Goal: Information Seeking & Learning: Learn about a topic

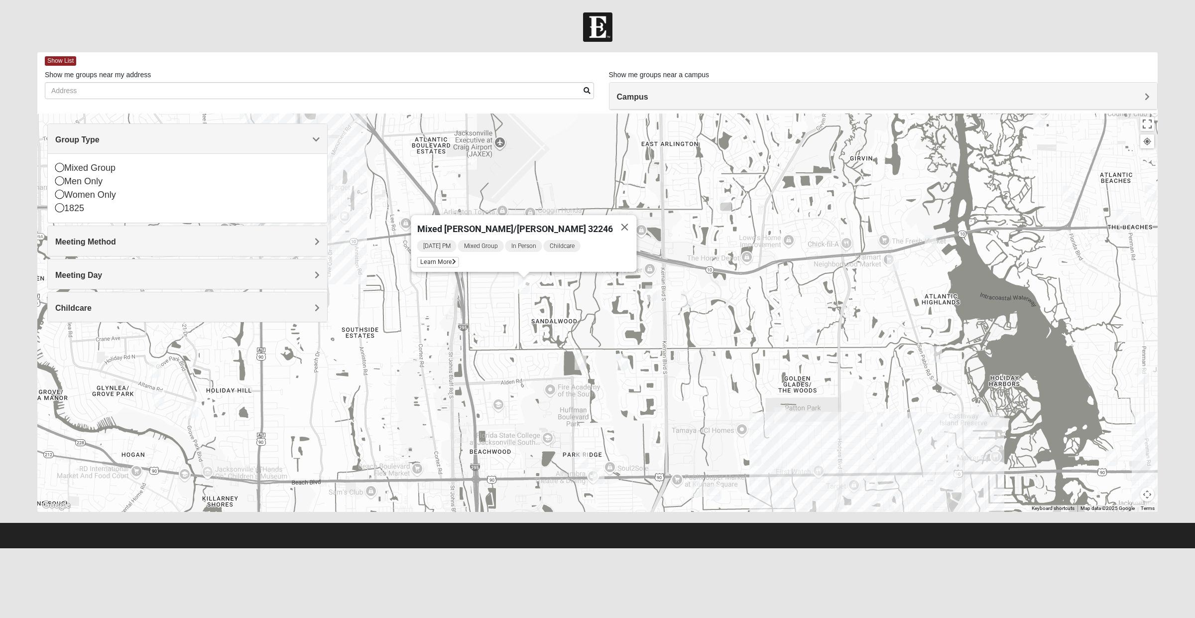
click at [155, 211] on div "1825" at bounding box center [187, 208] width 264 height 13
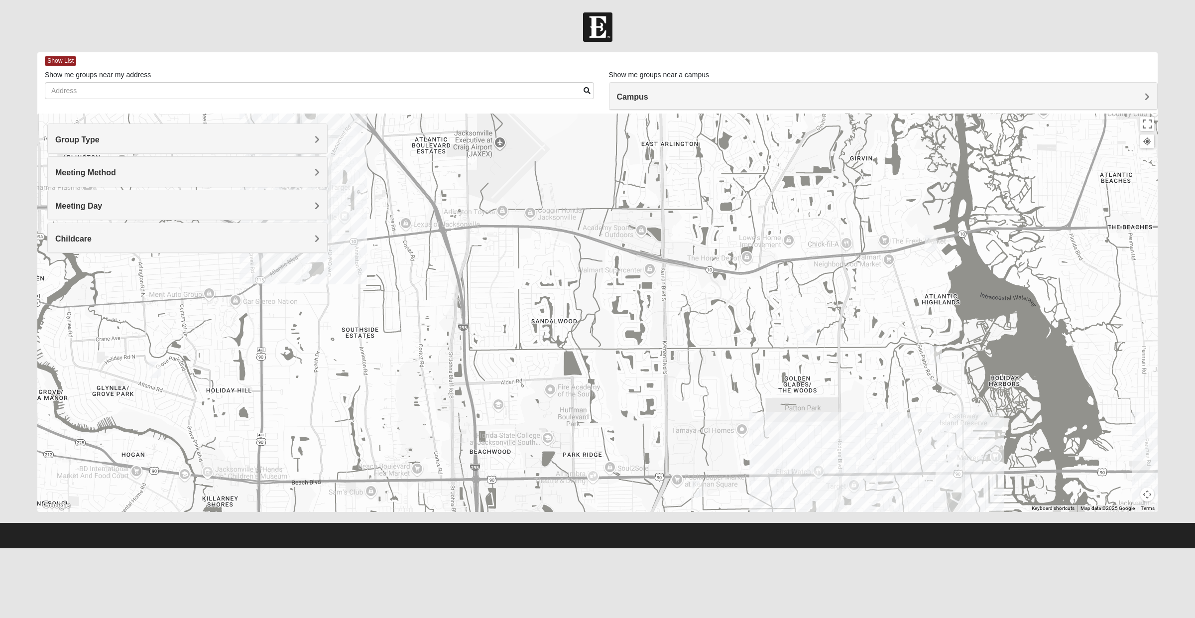
click at [236, 243] on h4 "Childcare" at bounding box center [187, 238] width 264 height 9
click at [129, 270] on div "Yes" at bounding box center [187, 266] width 264 height 13
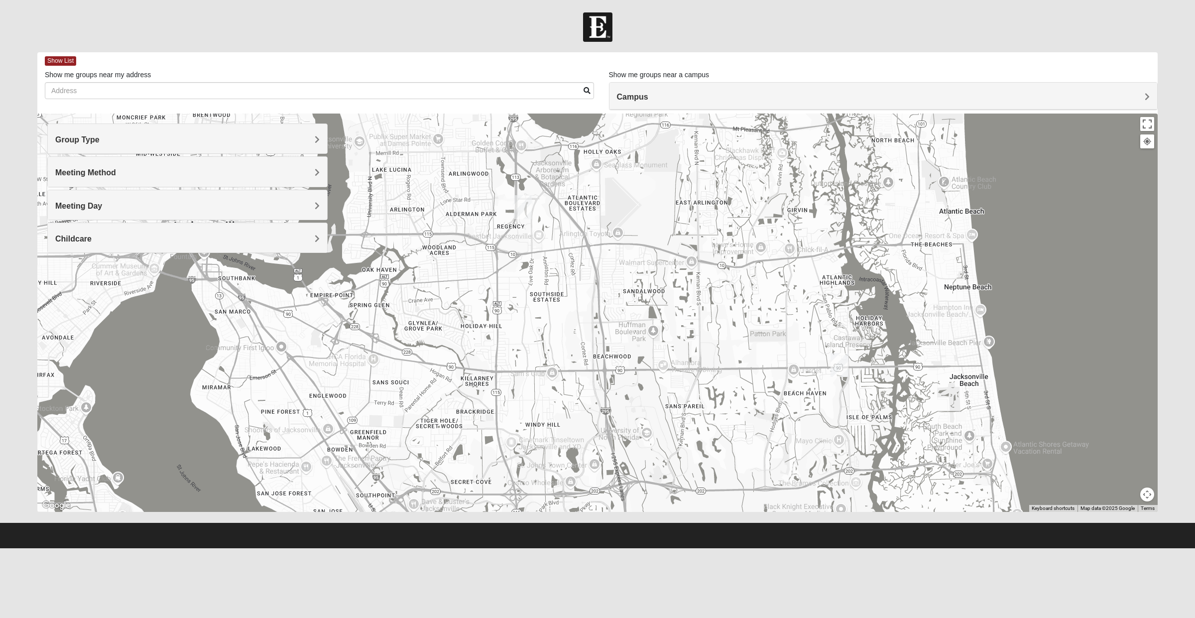
click at [148, 241] on h4 "Childcare" at bounding box center [187, 238] width 264 height 9
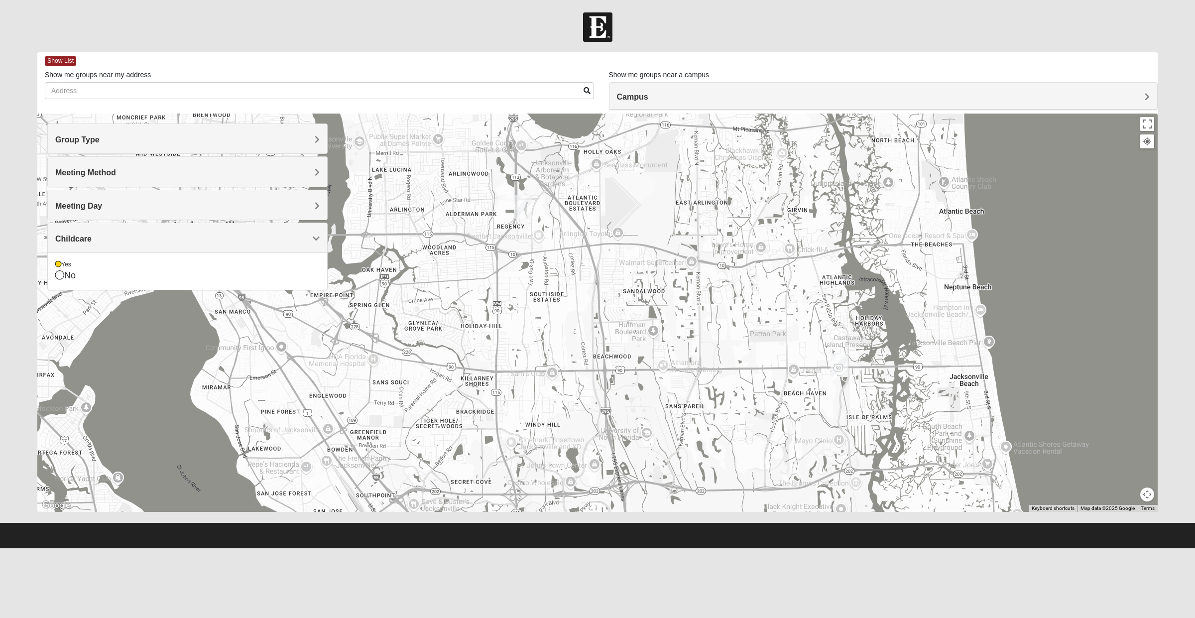
click at [148, 276] on div "No" at bounding box center [187, 275] width 264 height 13
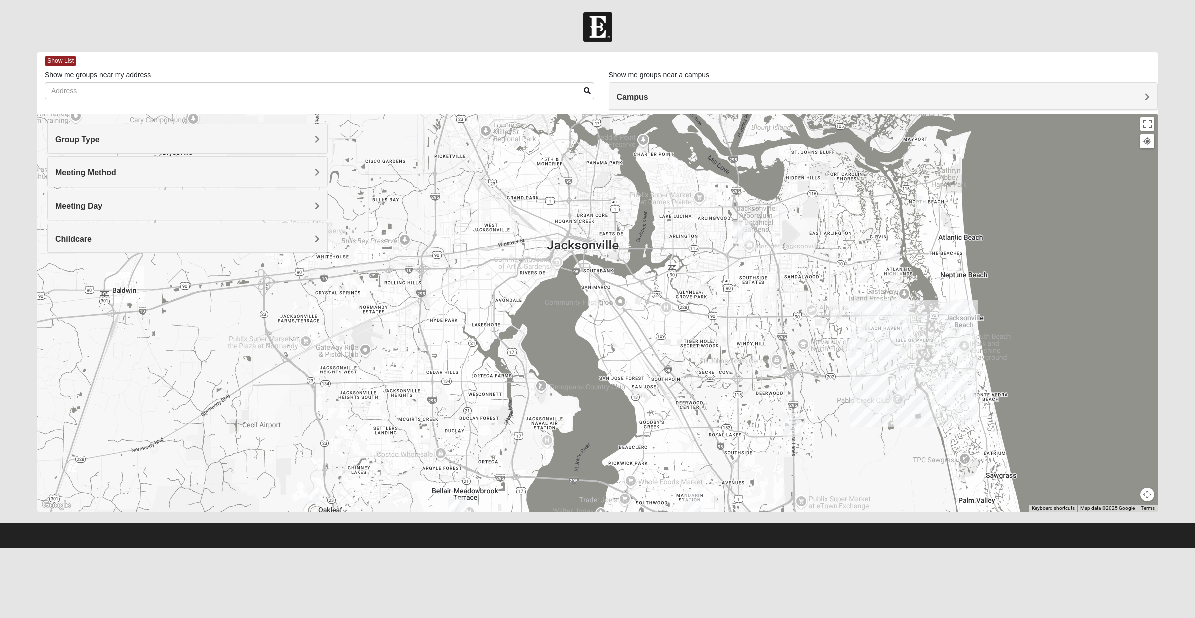
click at [277, 136] on h4 "Group Type" at bounding box center [187, 139] width 264 height 9
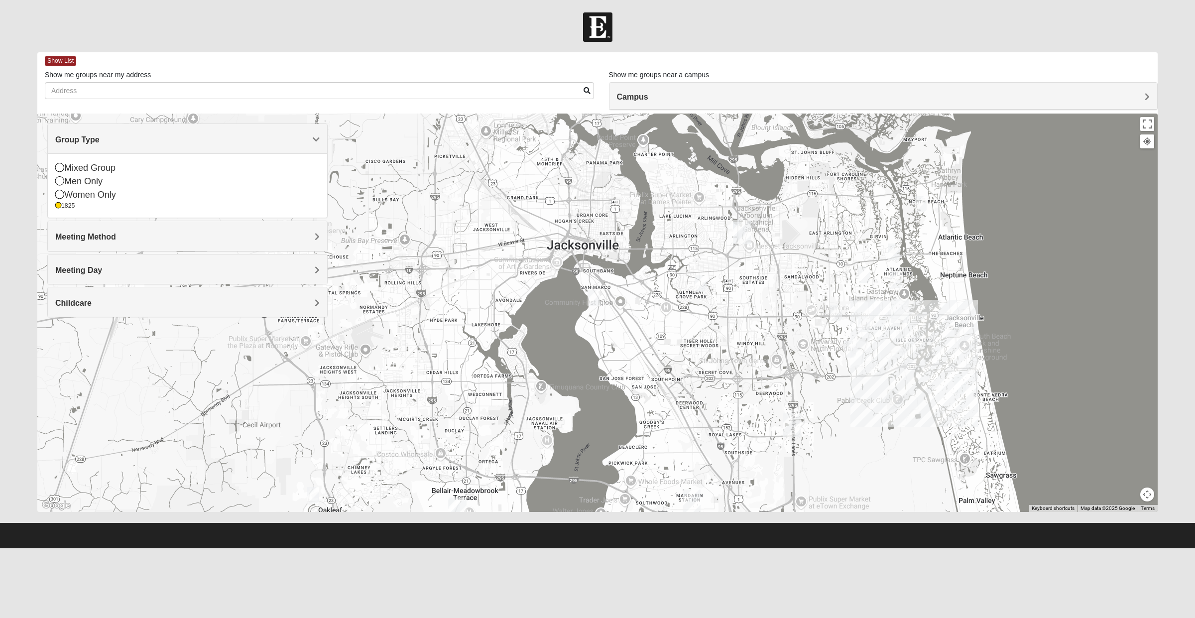
click at [128, 172] on div "Mixed Group" at bounding box center [187, 167] width 264 height 13
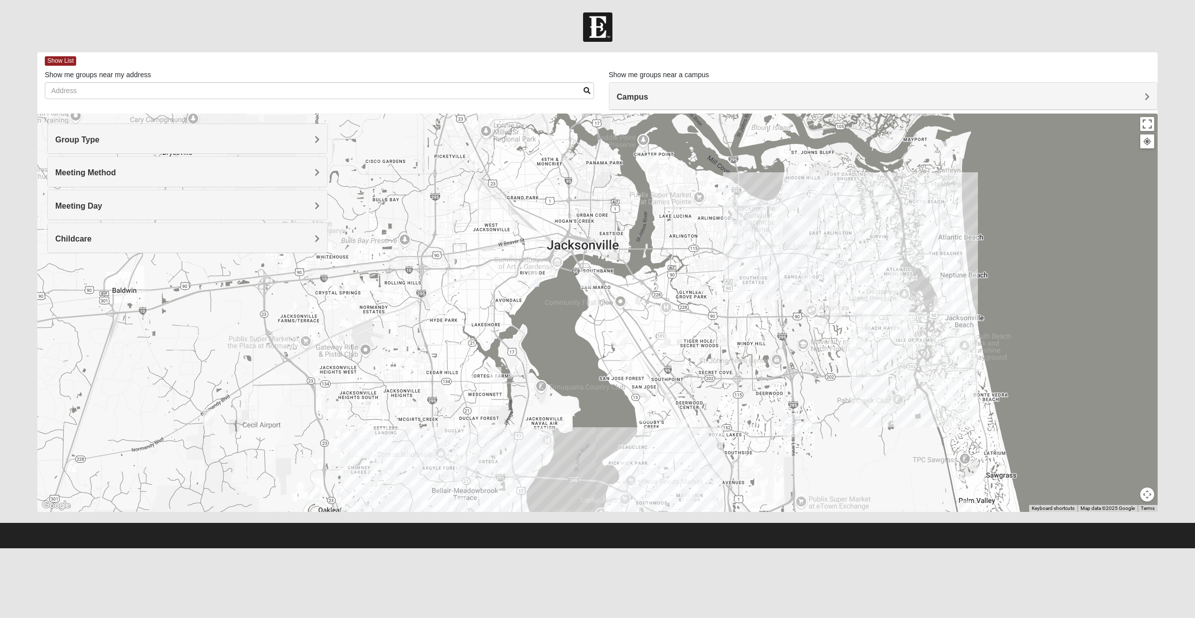
click at [180, 148] on div "Group Type" at bounding box center [187, 138] width 279 height 29
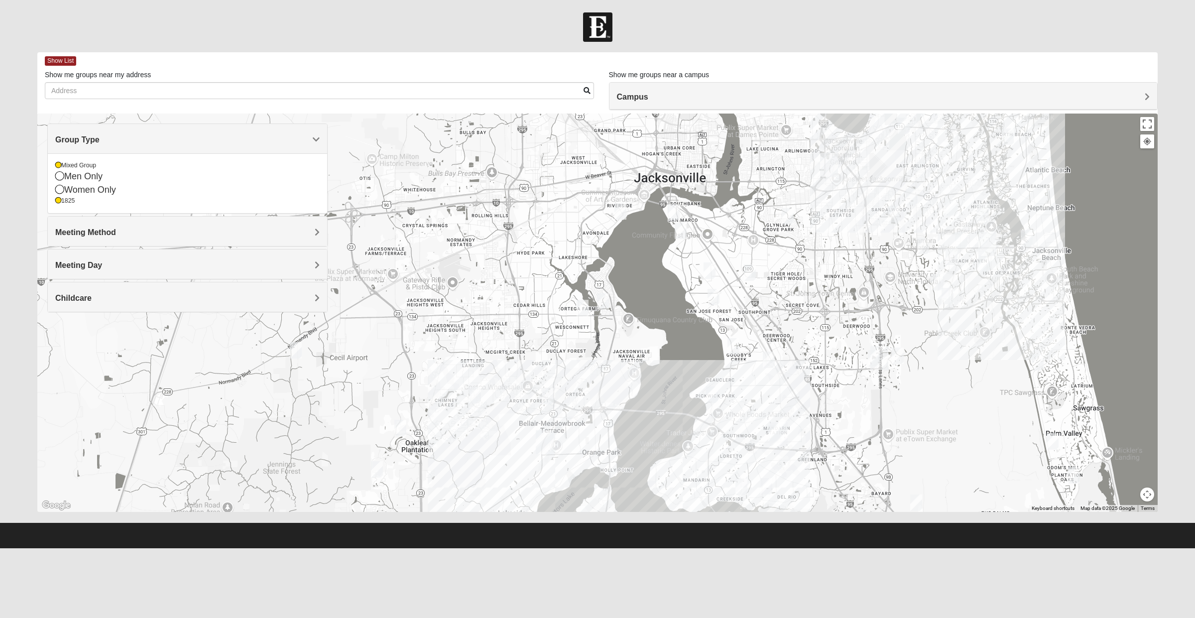
click at [299, 353] on img "Mixed Corwin 32221" at bounding box center [296, 350] width 20 height 24
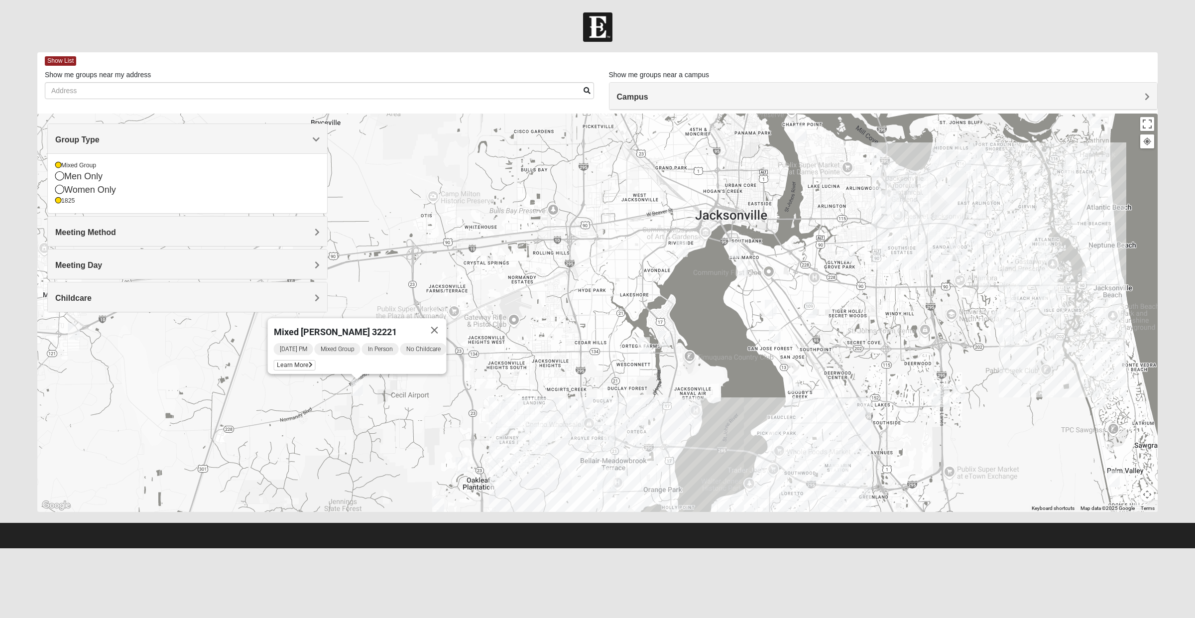
click at [434, 326] on button "Close" at bounding box center [435, 330] width 24 height 24
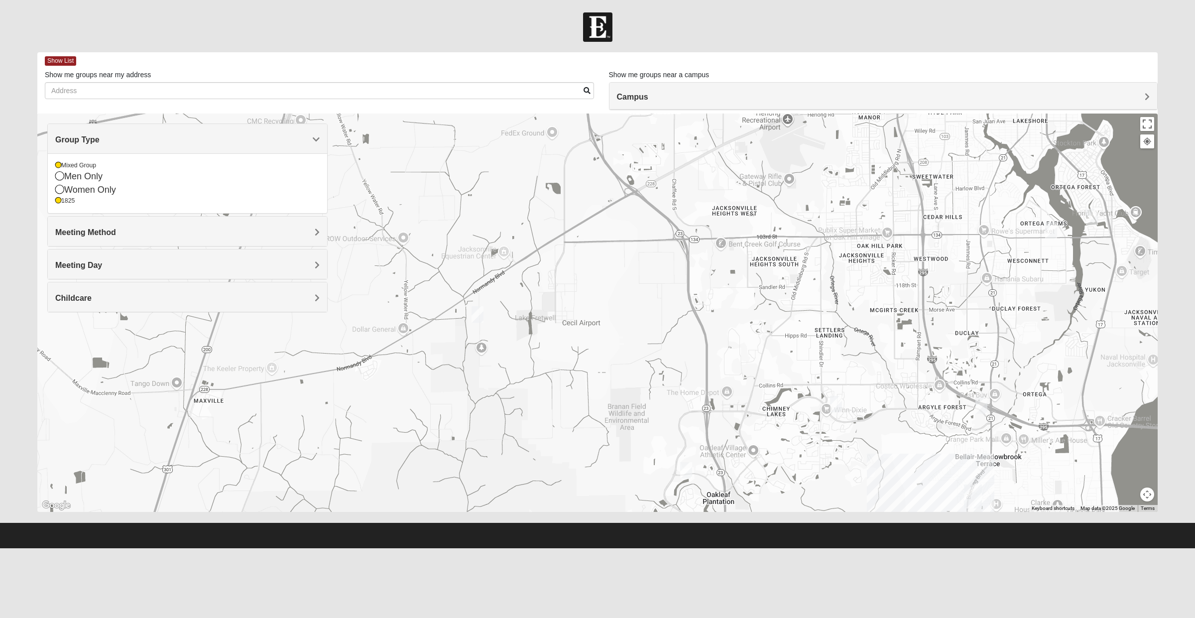
click at [473, 317] on img "Mixed Corwin 32221" at bounding box center [477, 314] width 20 height 24
click at [419, 289] on span "Learn More" at bounding box center [415, 292] width 42 height 10
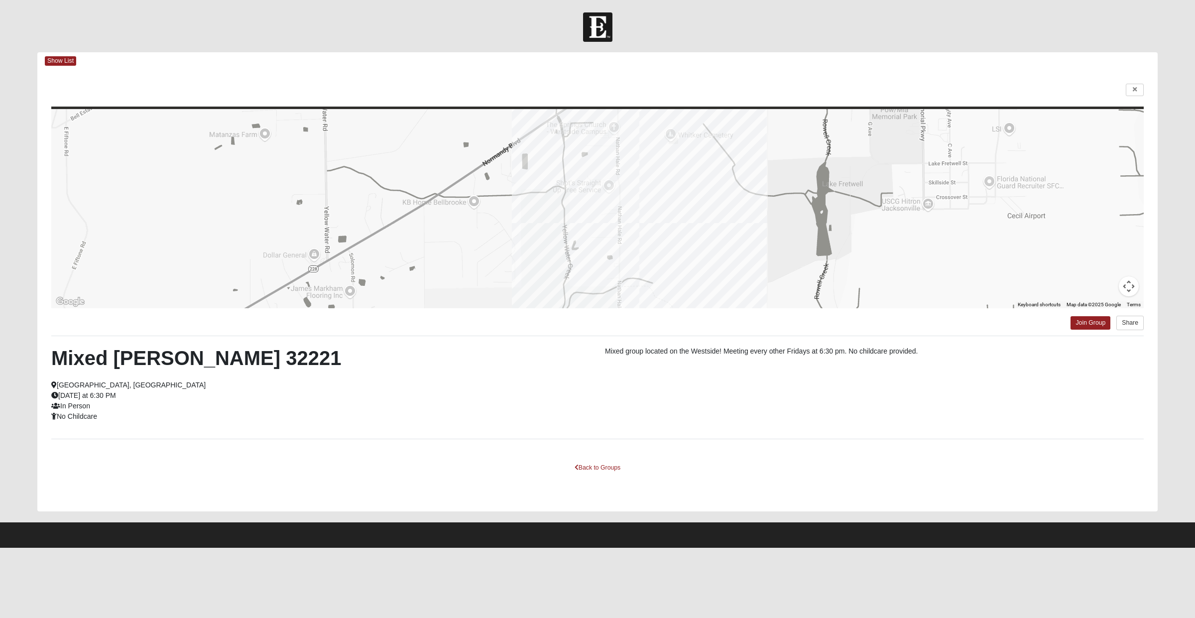
click at [625, 202] on div at bounding box center [597, 208] width 1092 height 199
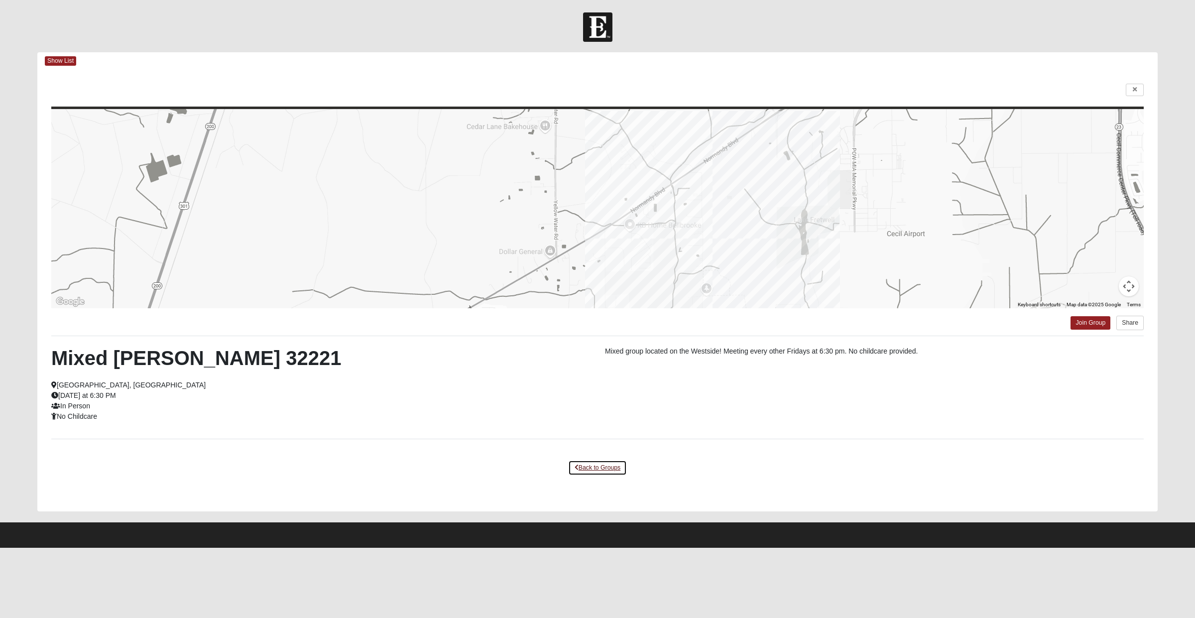
click at [605, 464] on link "Back to Groups" at bounding box center [597, 467] width 59 height 15
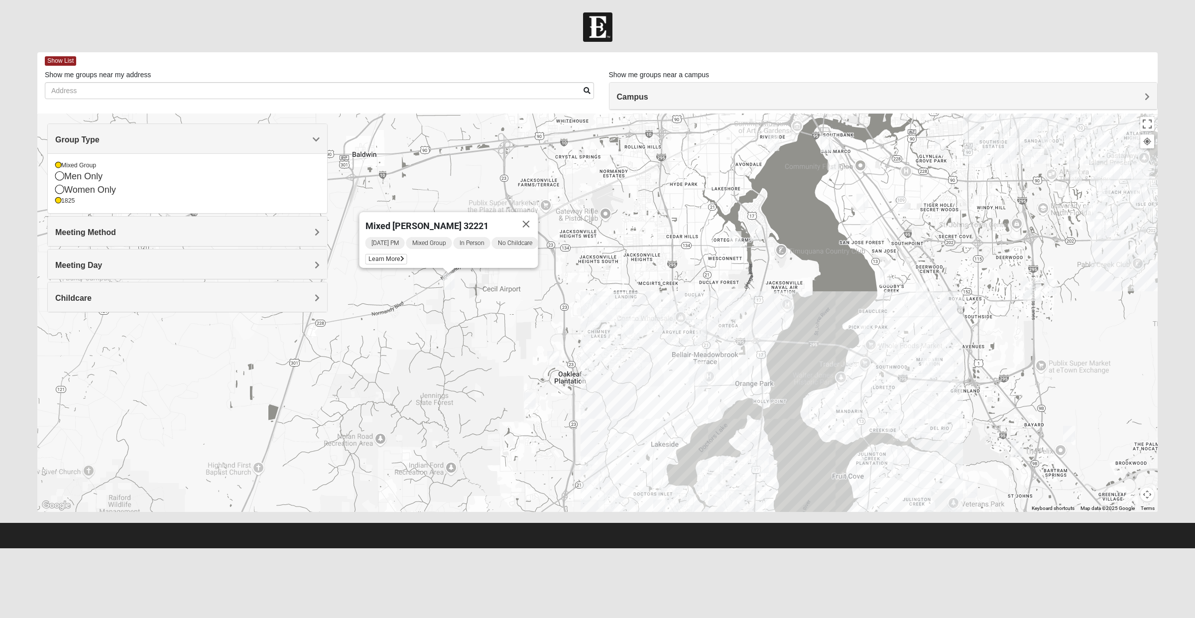
click at [531, 219] on button "Close" at bounding box center [526, 224] width 24 height 24
click at [76, 202] on div "1825" at bounding box center [187, 201] width 264 height 8
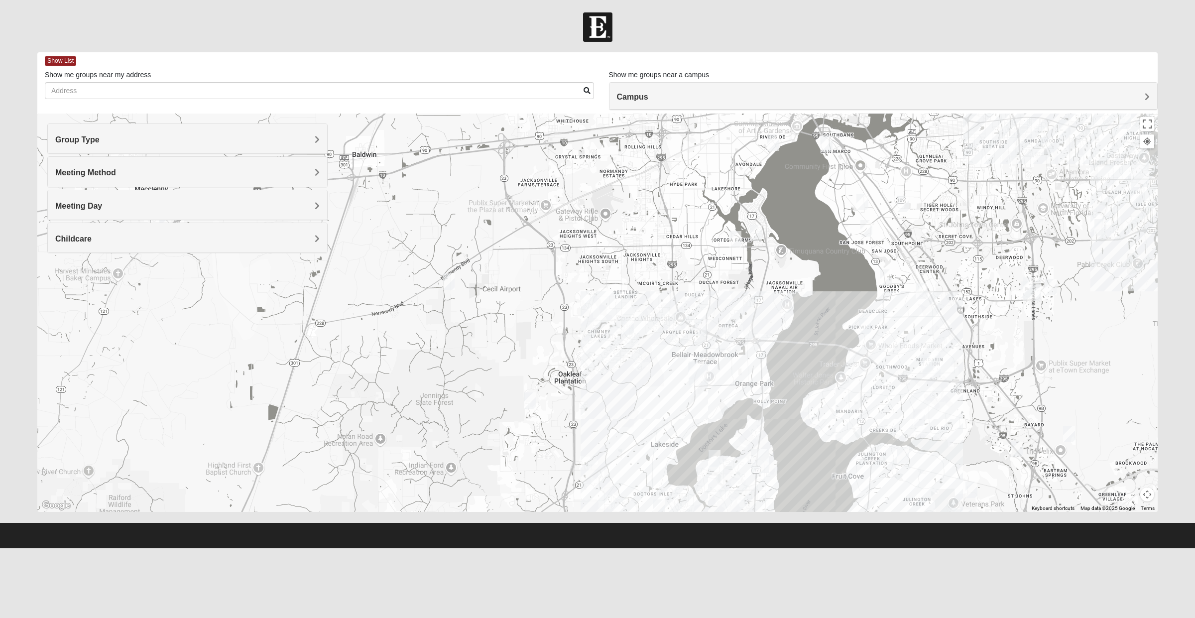
click at [161, 179] on div "Meeting Method" at bounding box center [187, 171] width 279 height 29
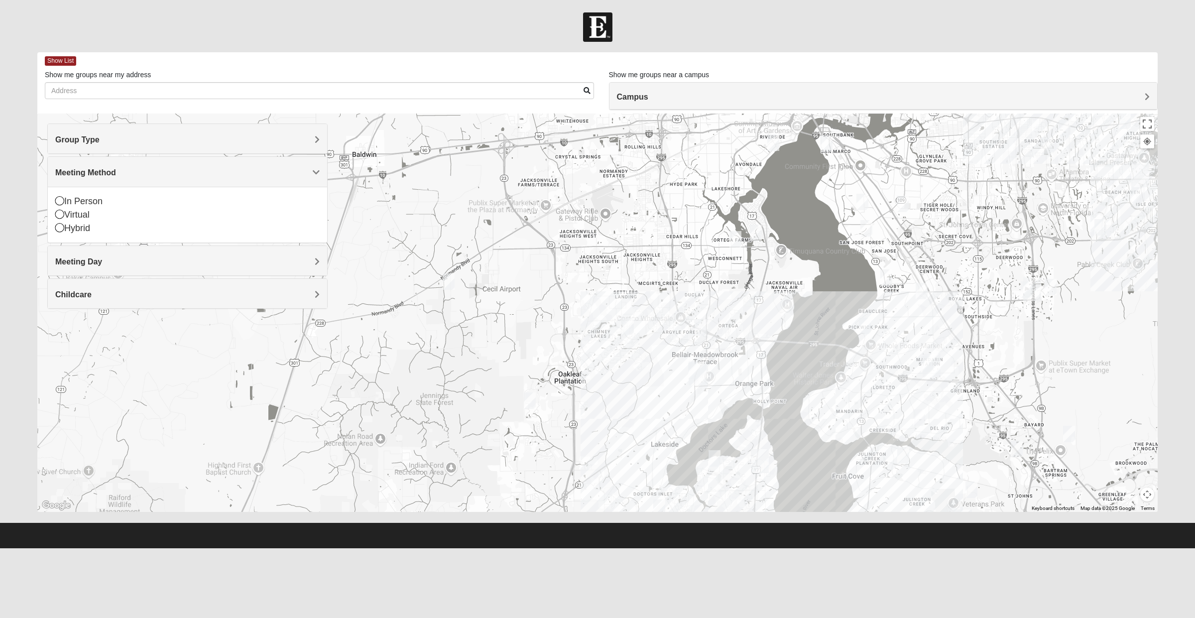
click at [215, 172] on h4 "Meeting Method" at bounding box center [187, 172] width 264 height 9
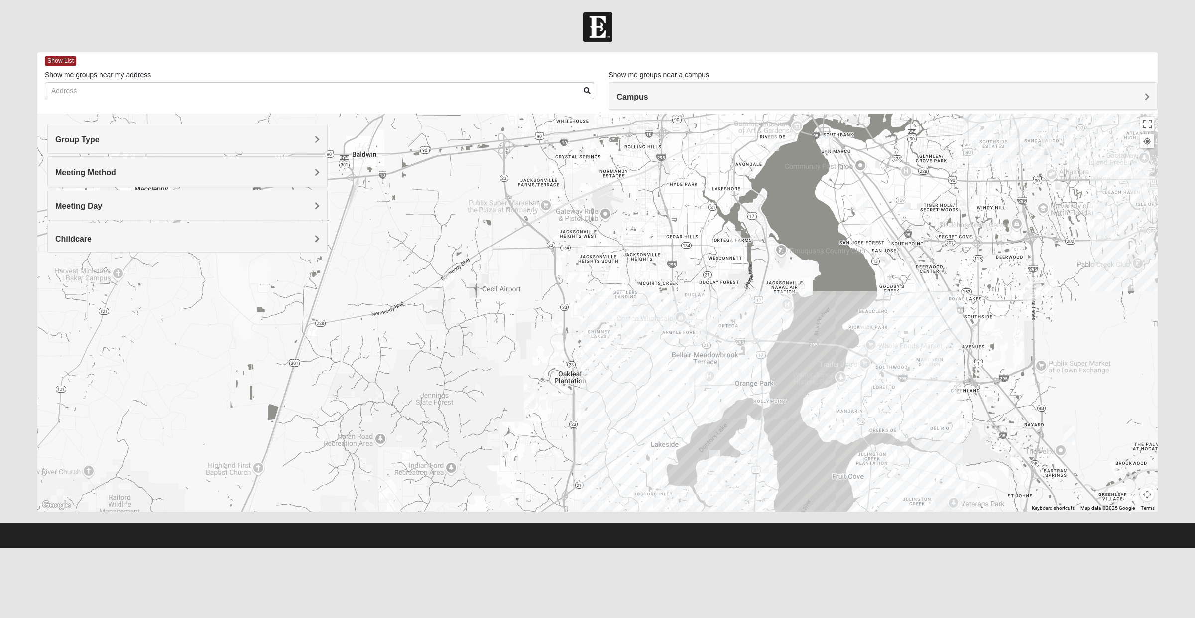
click at [173, 210] on h4 "Meeting Day" at bounding box center [187, 205] width 264 height 9
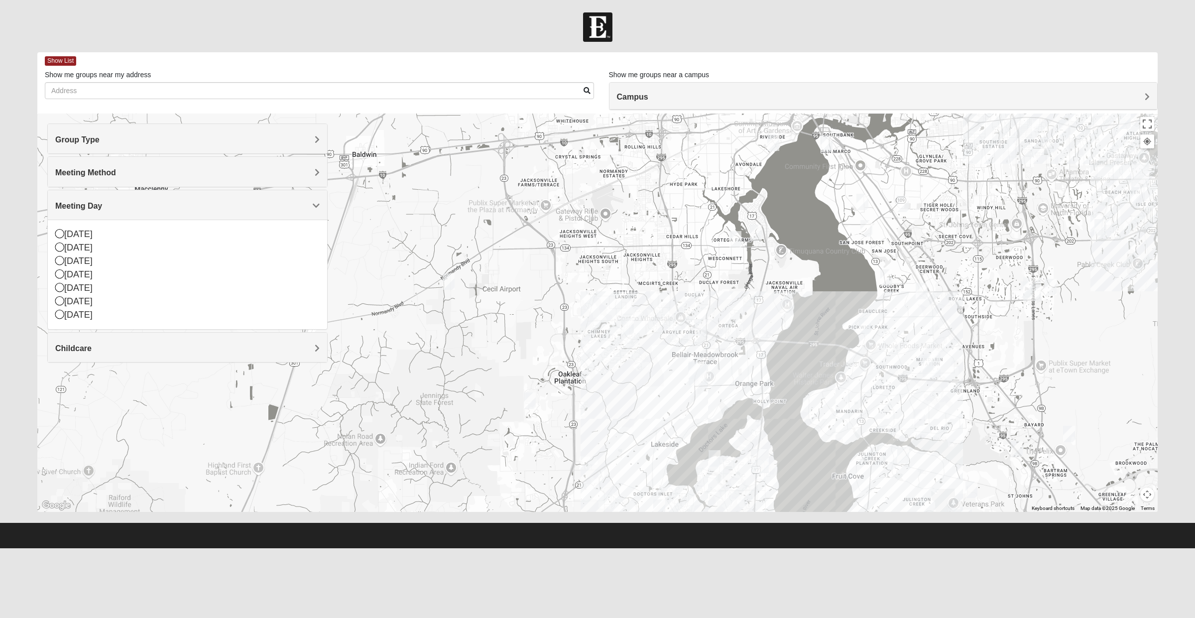
click at [184, 212] on div "Meeting Day" at bounding box center [187, 204] width 279 height 29
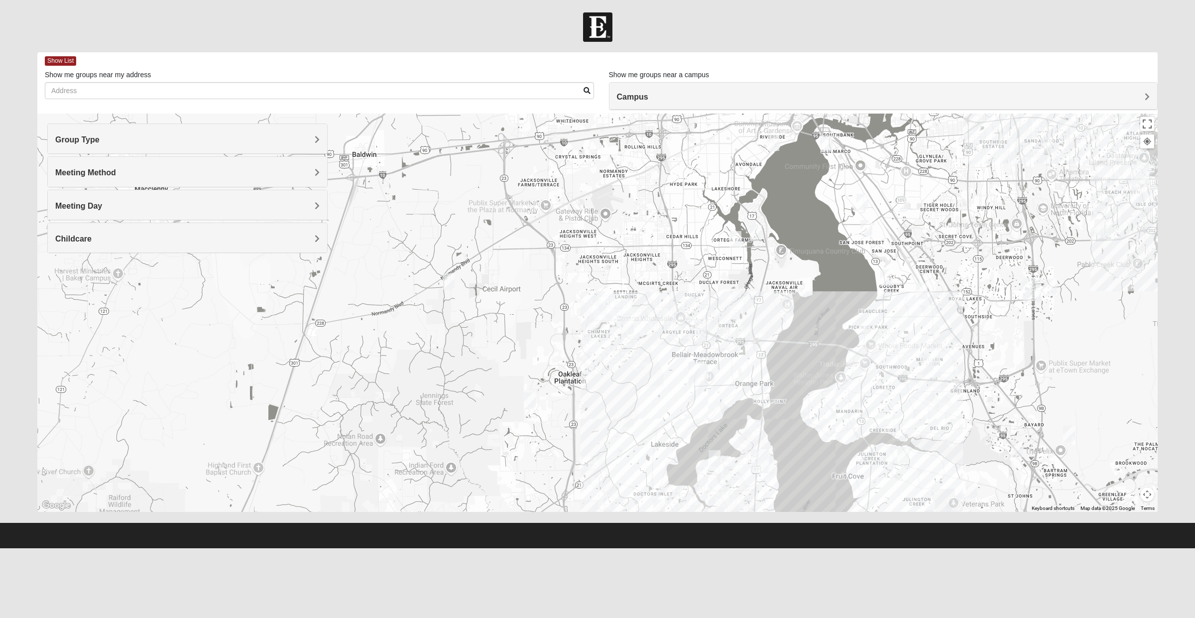
click at [185, 234] on div "Childcare" at bounding box center [187, 237] width 279 height 29
click at [71, 270] on div "Yes" at bounding box center [187, 266] width 264 height 13
click at [222, 138] on h4 "Group Type" at bounding box center [187, 139] width 264 height 9
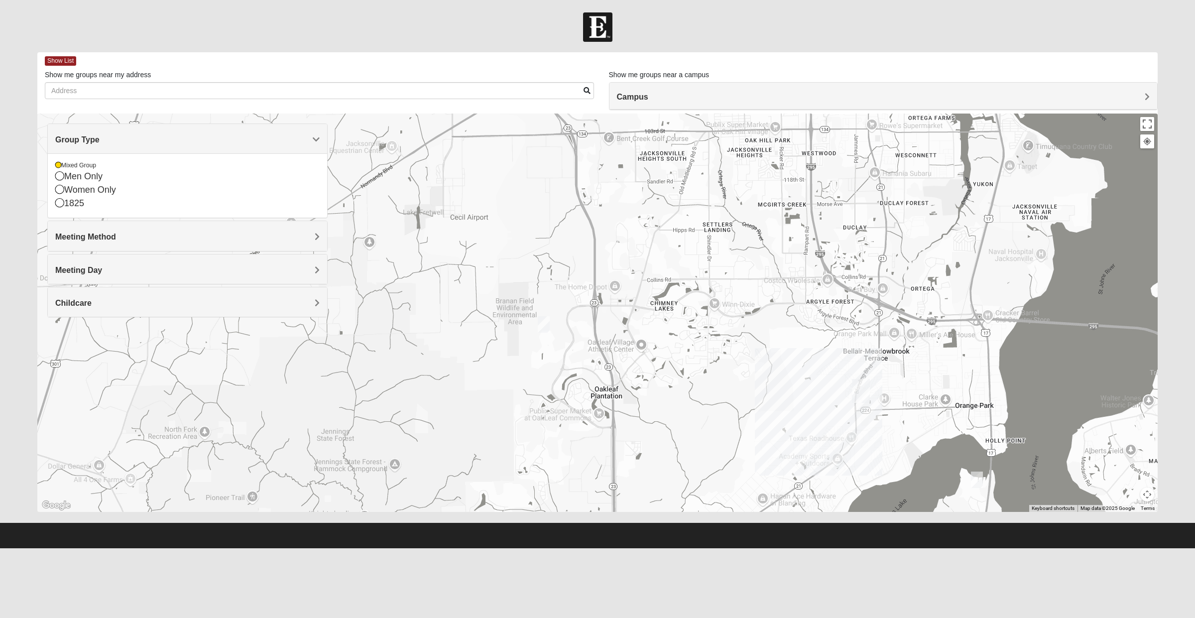
click at [546, 326] on img "Mixed Fisher 32065" at bounding box center [544, 324] width 20 height 24
click at [628, 262] on button "Close" at bounding box center [616, 267] width 24 height 24
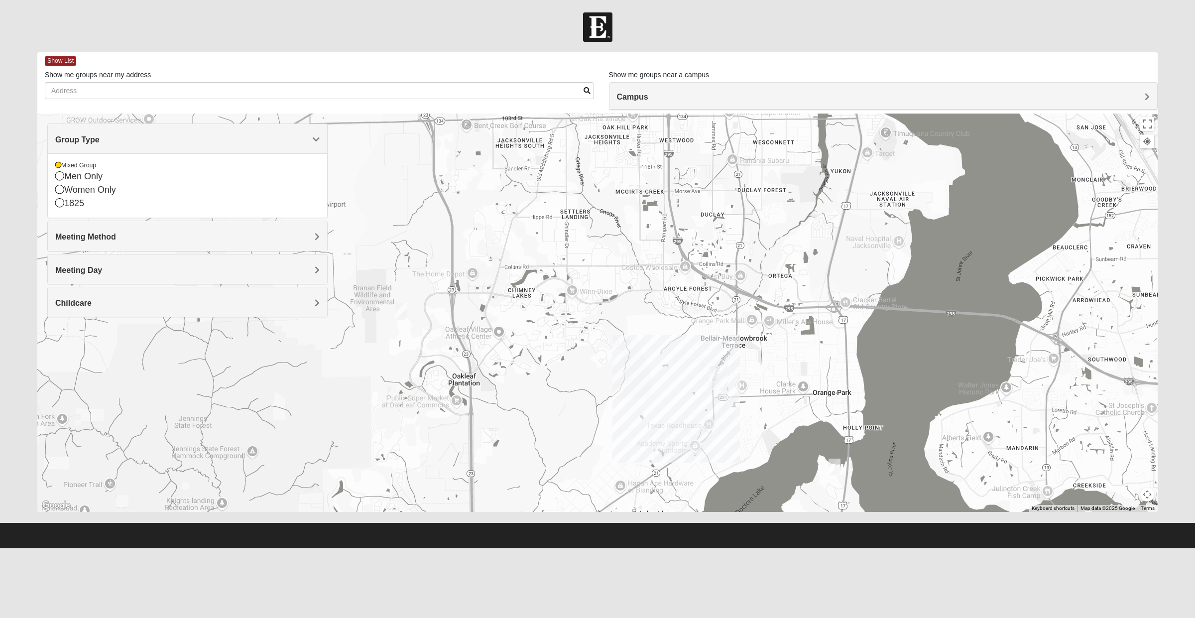
click at [722, 384] on img "Orange Park" at bounding box center [718, 378] width 26 height 32
click at [762, 326] on button "Close" at bounding box center [765, 334] width 24 height 24
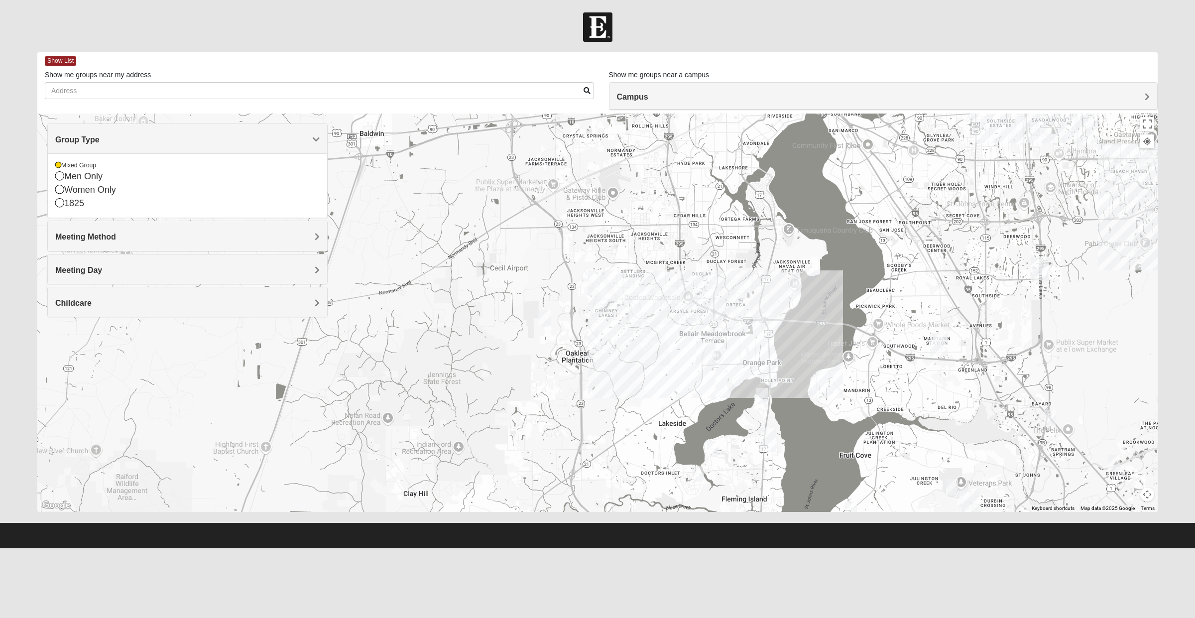
click at [108, 181] on div "Men Only" at bounding box center [187, 176] width 264 height 13
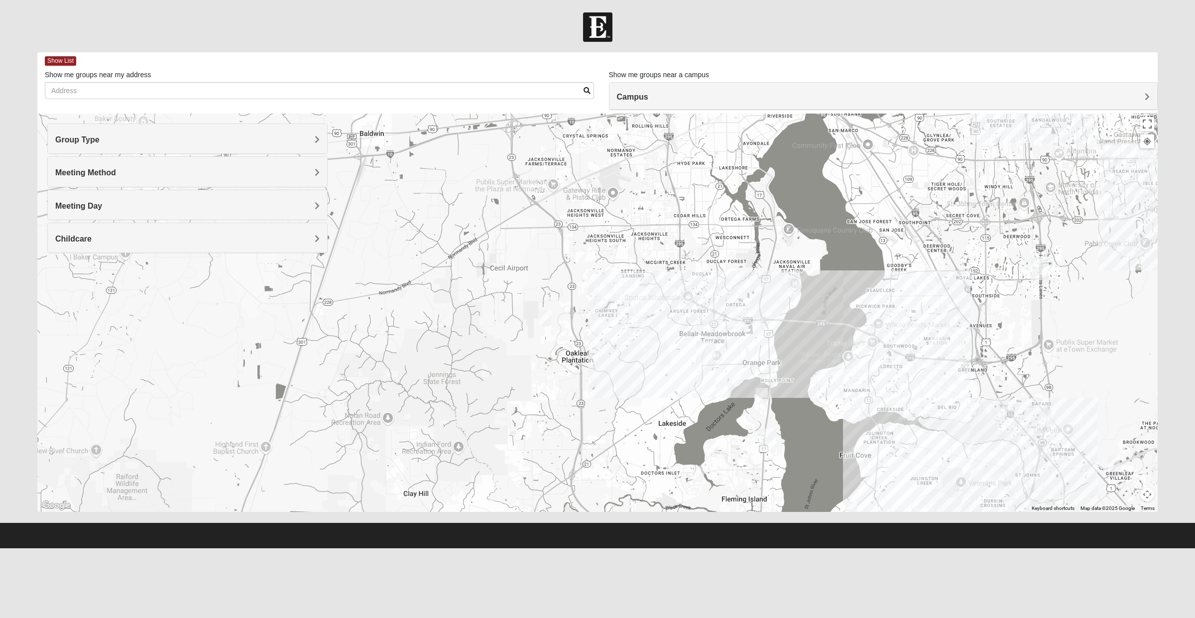
click at [159, 148] on div "Group Type" at bounding box center [187, 138] width 279 height 29
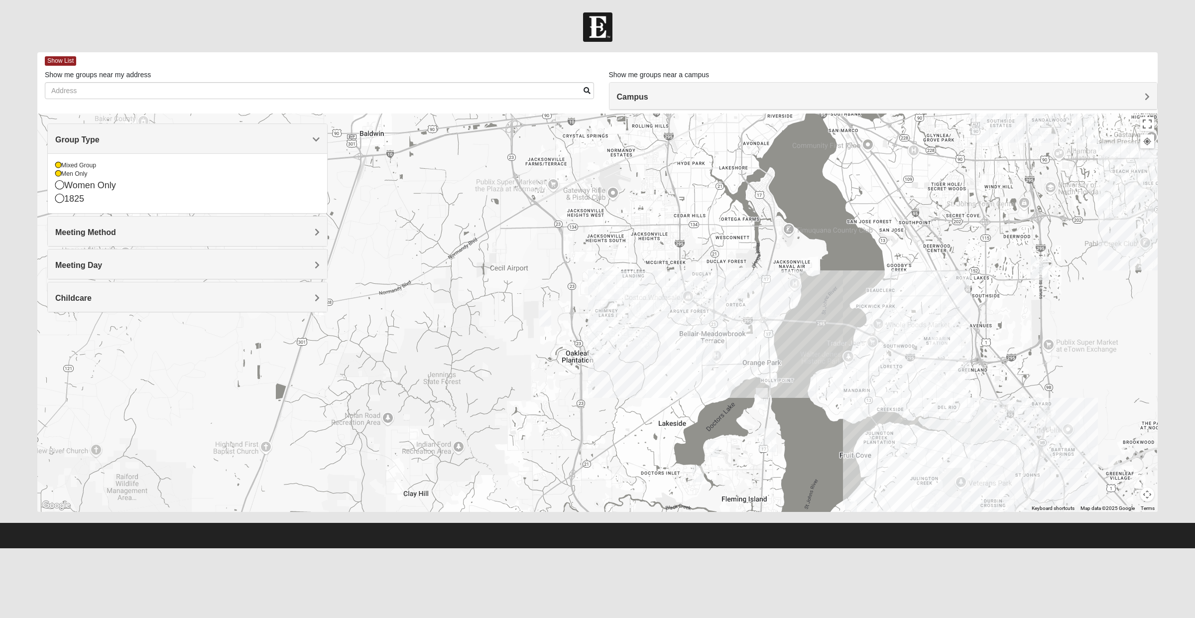
click at [135, 189] on div "Women Only" at bounding box center [187, 185] width 264 height 13
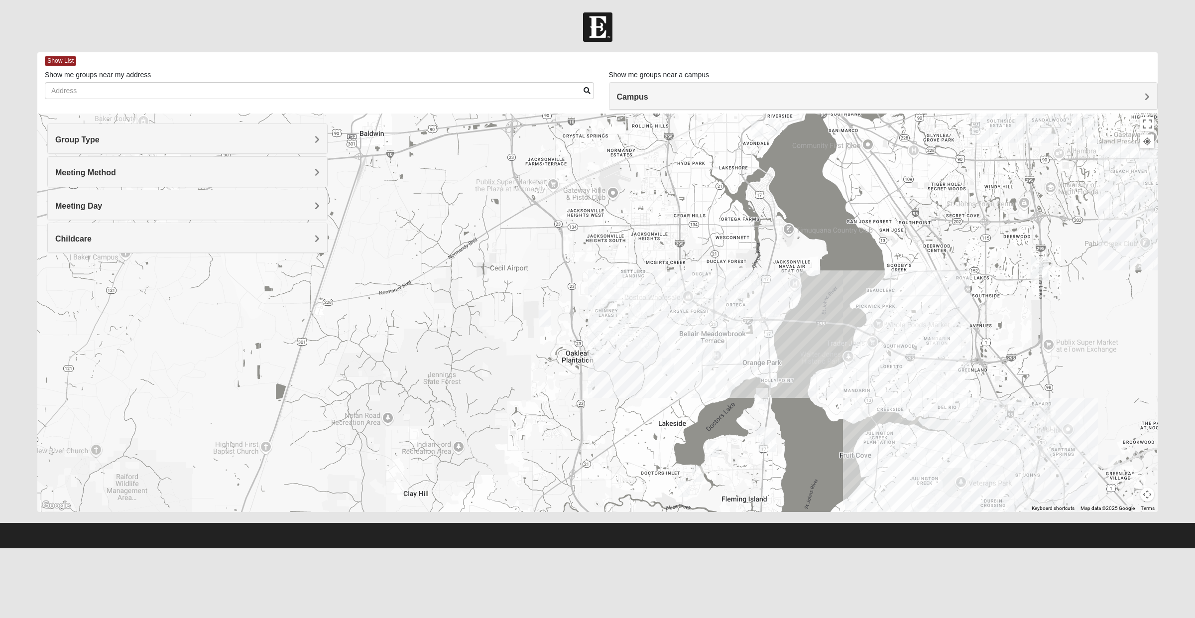
click at [130, 155] on div "Group Type Mixed Group Men Only Women Only 1825 Meeting Method In Person Virtua…" at bounding box center [187, 187] width 280 height 129
click at [119, 147] on div "Group Type" at bounding box center [187, 138] width 279 height 29
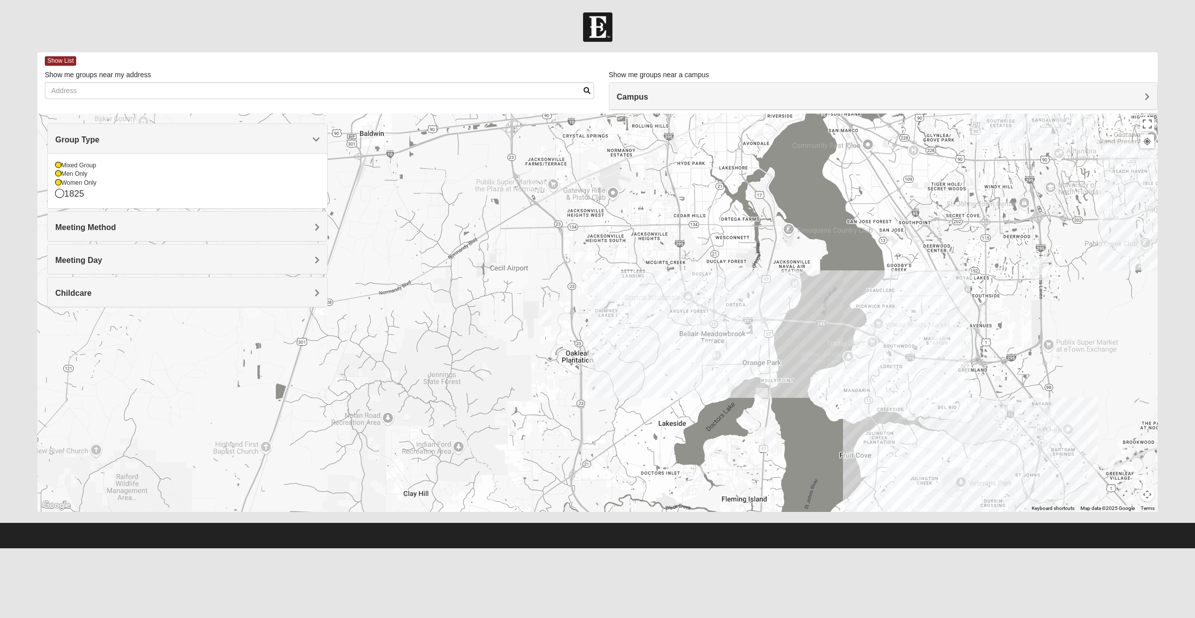
click at [71, 181] on div "Women Only" at bounding box center [187, 183] width 264 height 8
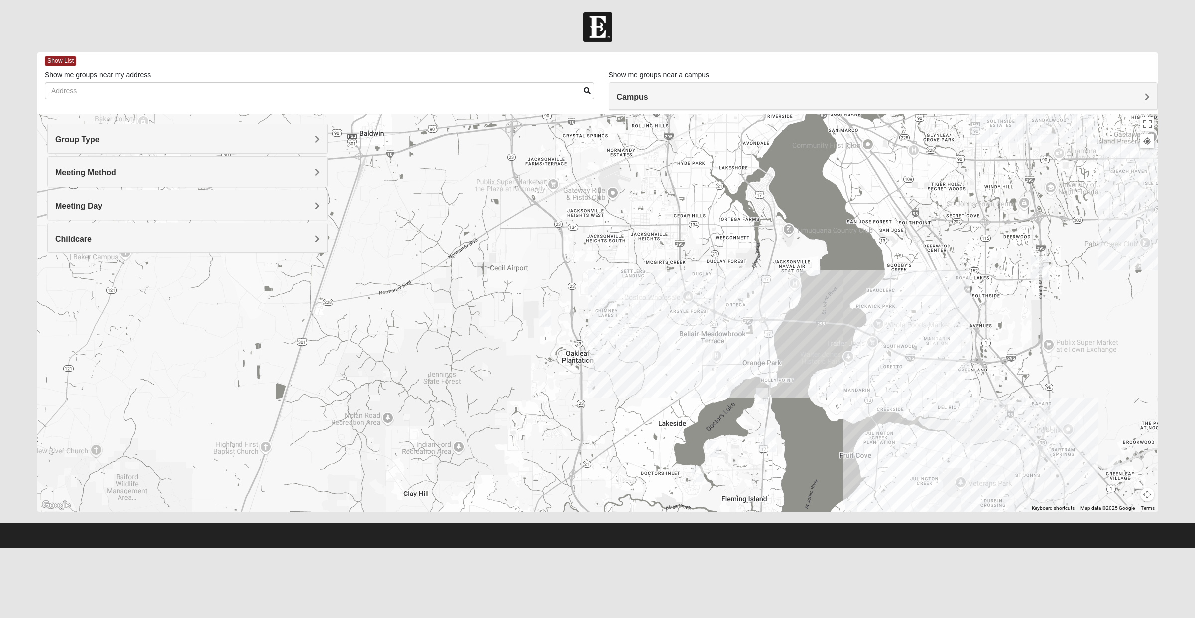
click at [66, 181] on div "Meeting Method" at bounding box center [187, 171] width 279 height 29
click at [93, 147] on div "Group Type" at bounding box center [187, 138] width 279 height 29
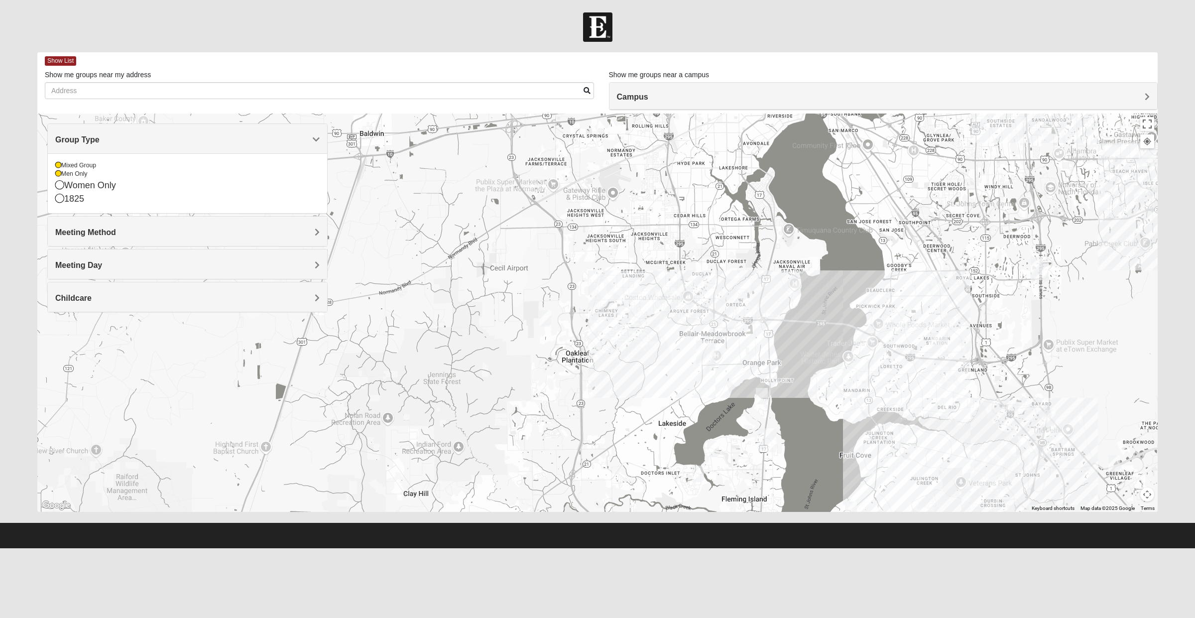
click at [58, 173] on icon at bounding box center [58, 174] width 6 height 6
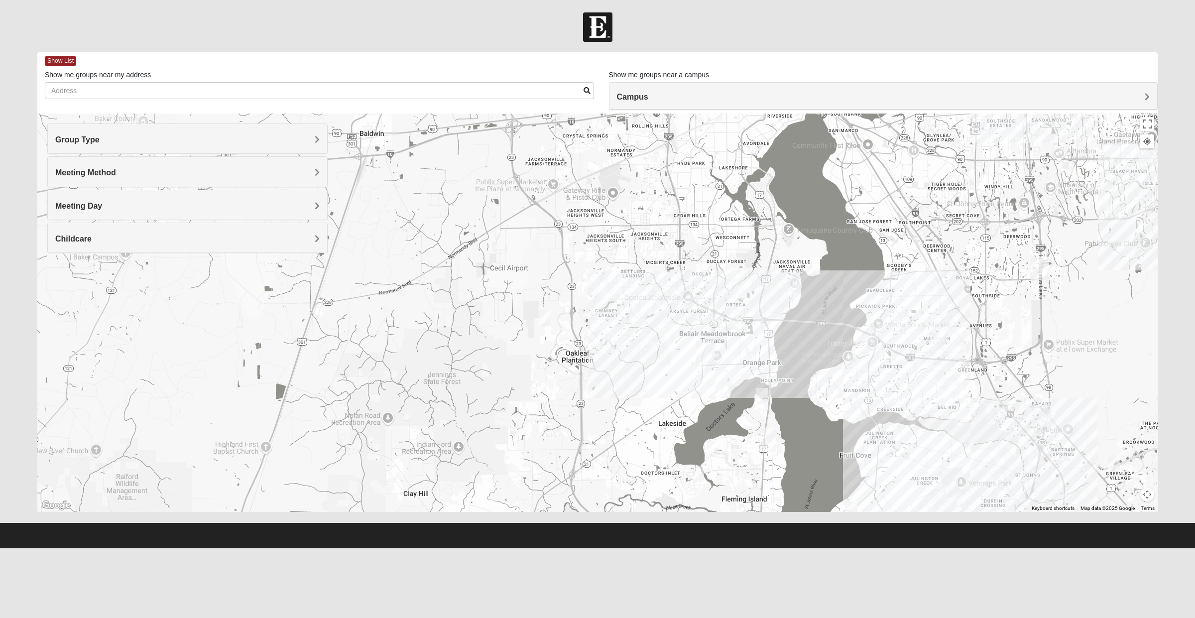
click at [100, 142] on h4 "Group Type" at bounding box center [187, 139] width 264 height 9
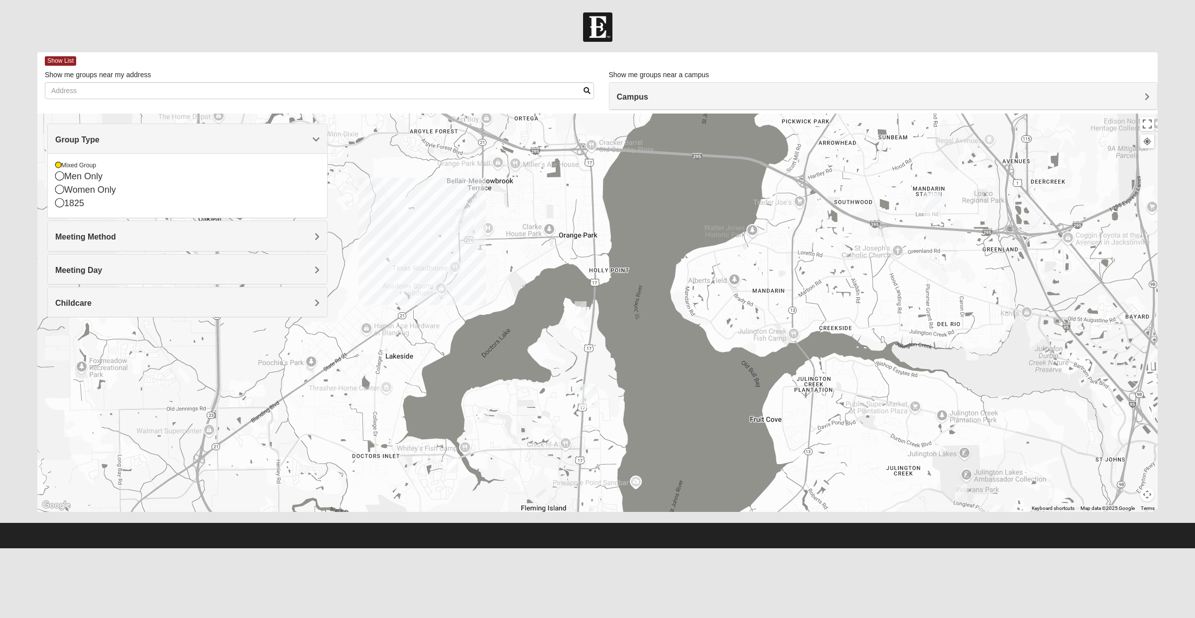
click at [585, 307] on img "Mixed Bryant 32003" at bounding box center [580, 309] width 20 height 24
click at [526, 286] on span "Learn More" at bounding box center [523, 287] width 42 height 10
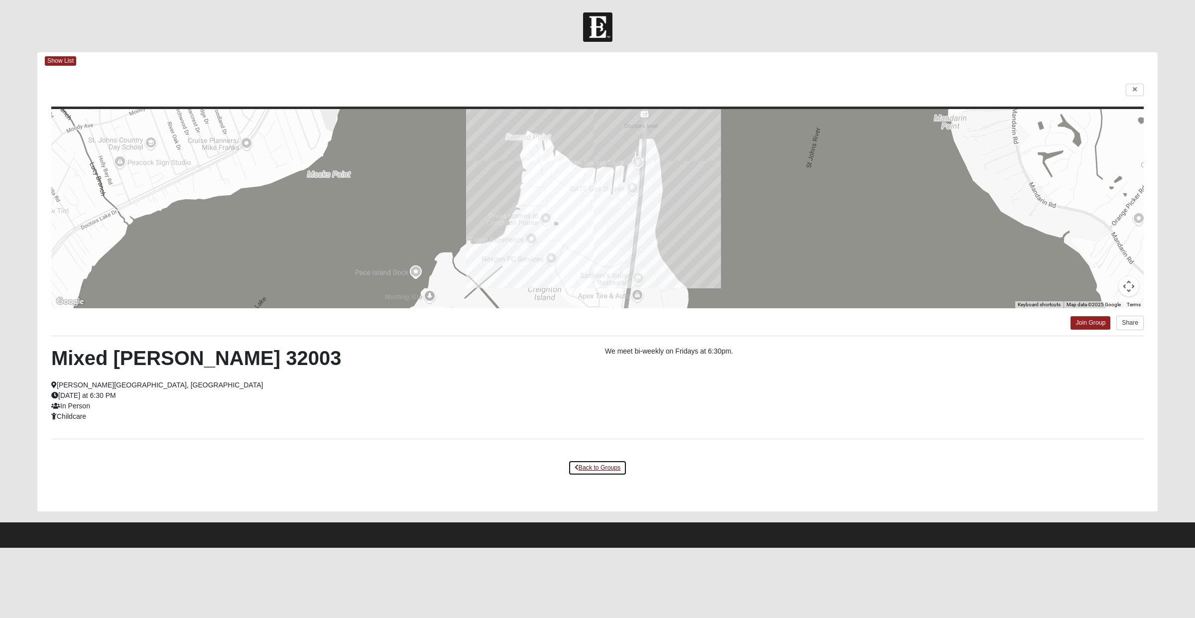
click at [588, 468] on link "Back to Groups" at bounding box center [597, 467] width 59 height 15
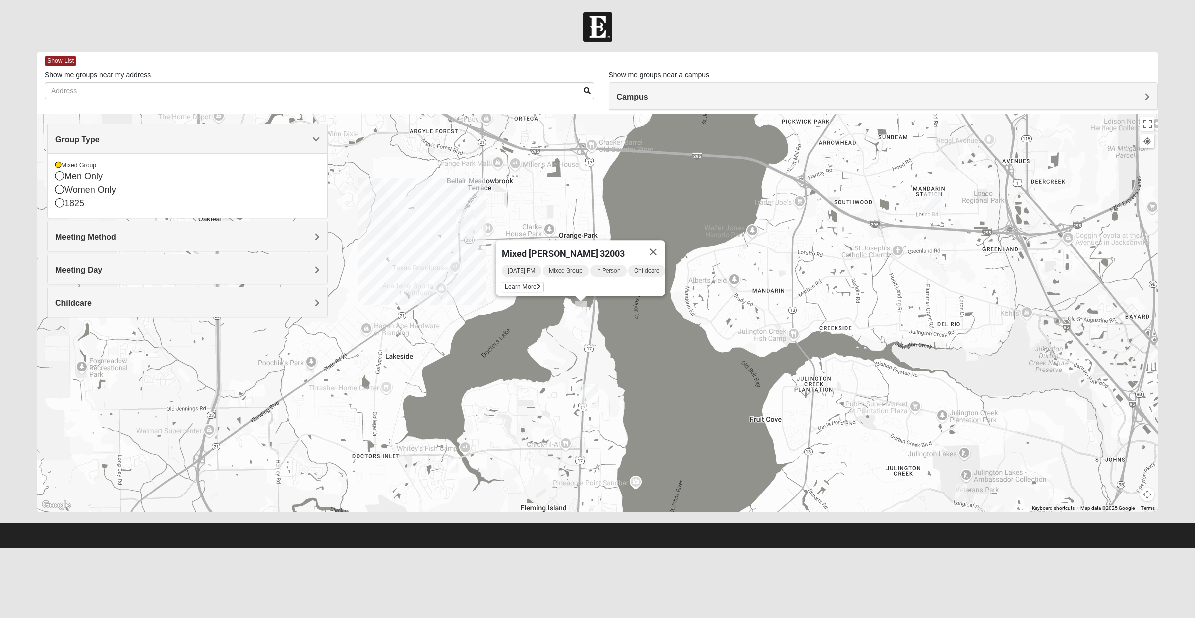
click at [660, 244] on button "Close" at bounding box center [653, 252] width 24 height 24
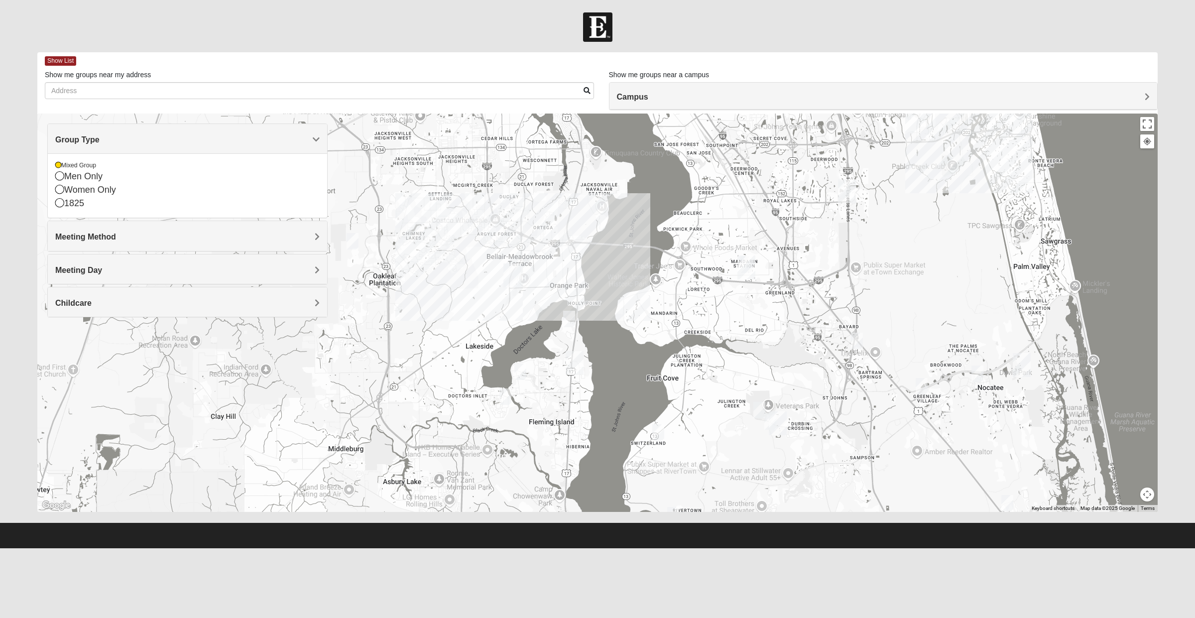
click at [65, 203] on div "1825" at bounding box center [187, 203] width 264 height 13
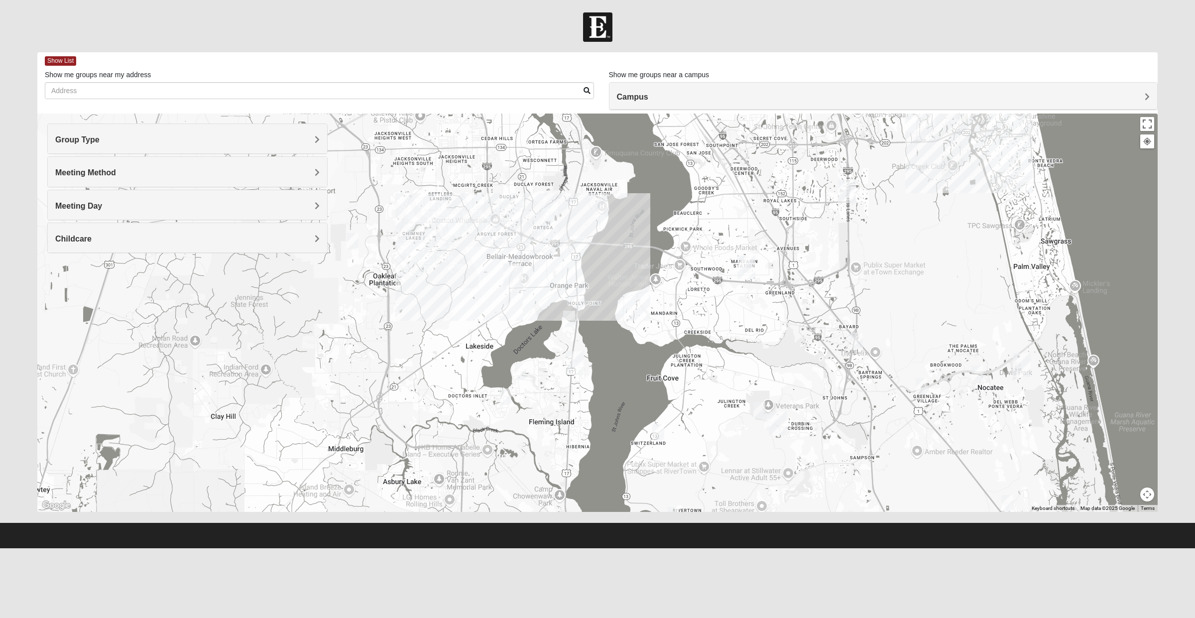
click at [110, 150] on div "Group Type" at bounding box center [187, 138] width 279 height 29
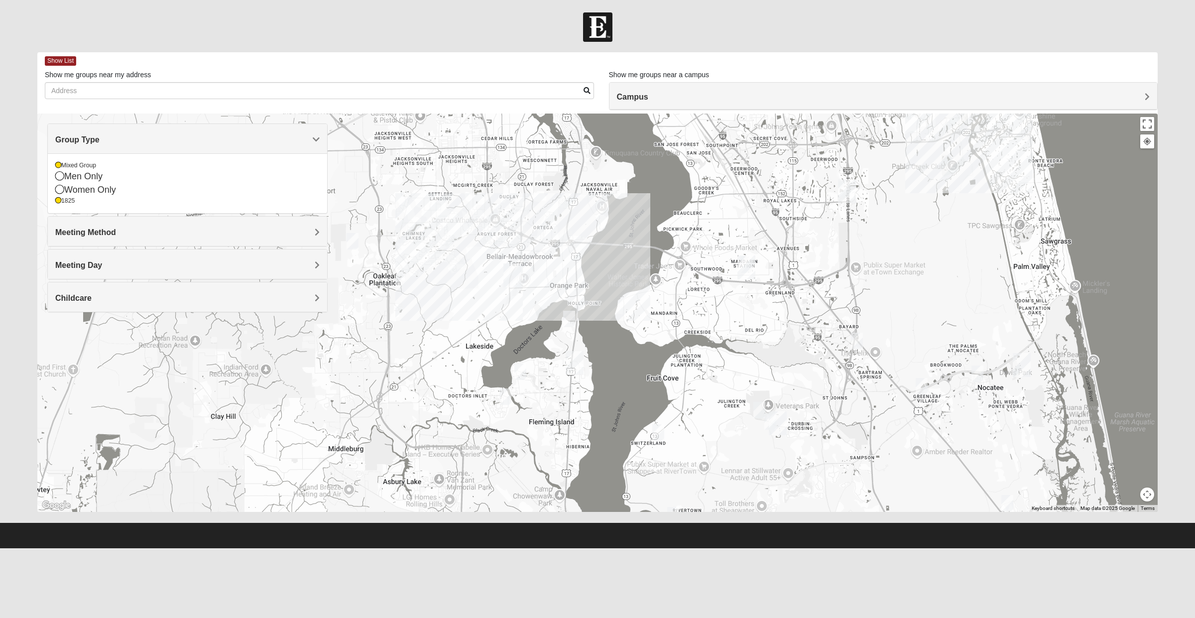
click at [71, 168] on div "Mixed Group" at bounding box center [187, 165] width 264 height 8
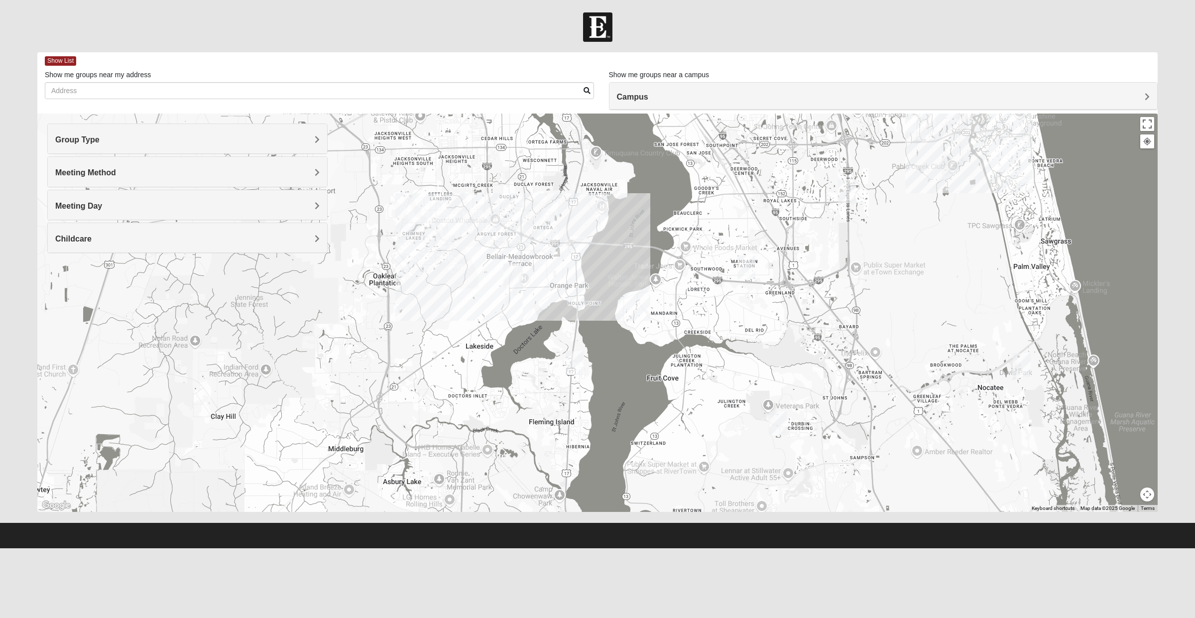
click at [108, 239] on h4 "Childcare" at bounding box center [187, 238] width 264 height 9
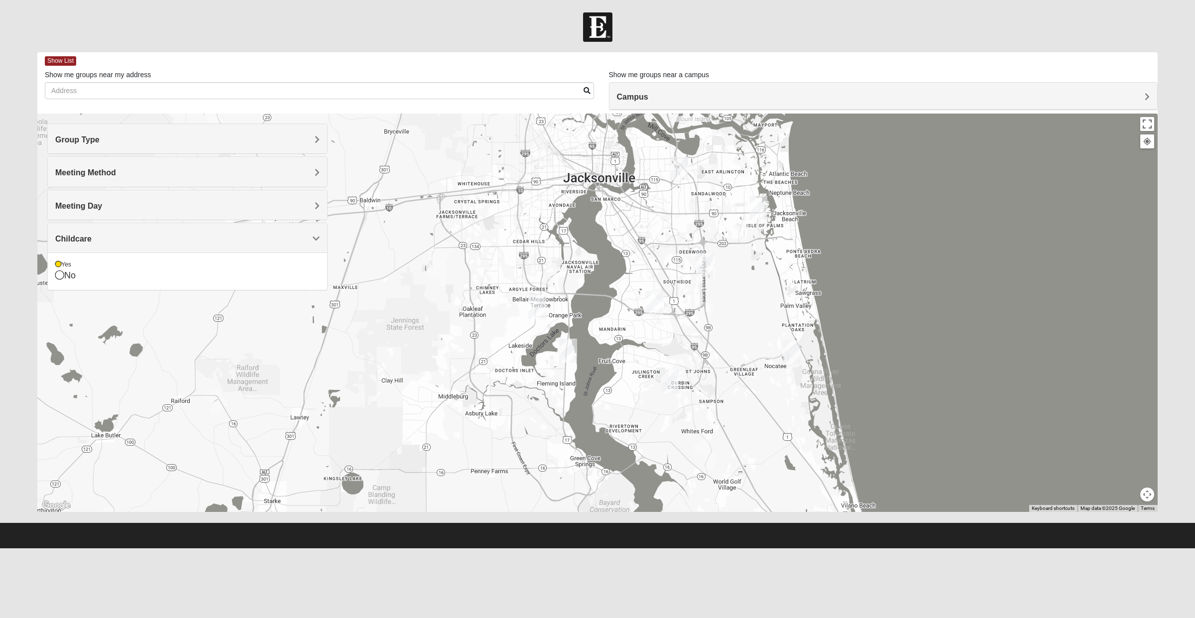
click at [156, 147] on div "Group Type" at bounding box center [187, 138] width 279 height 29
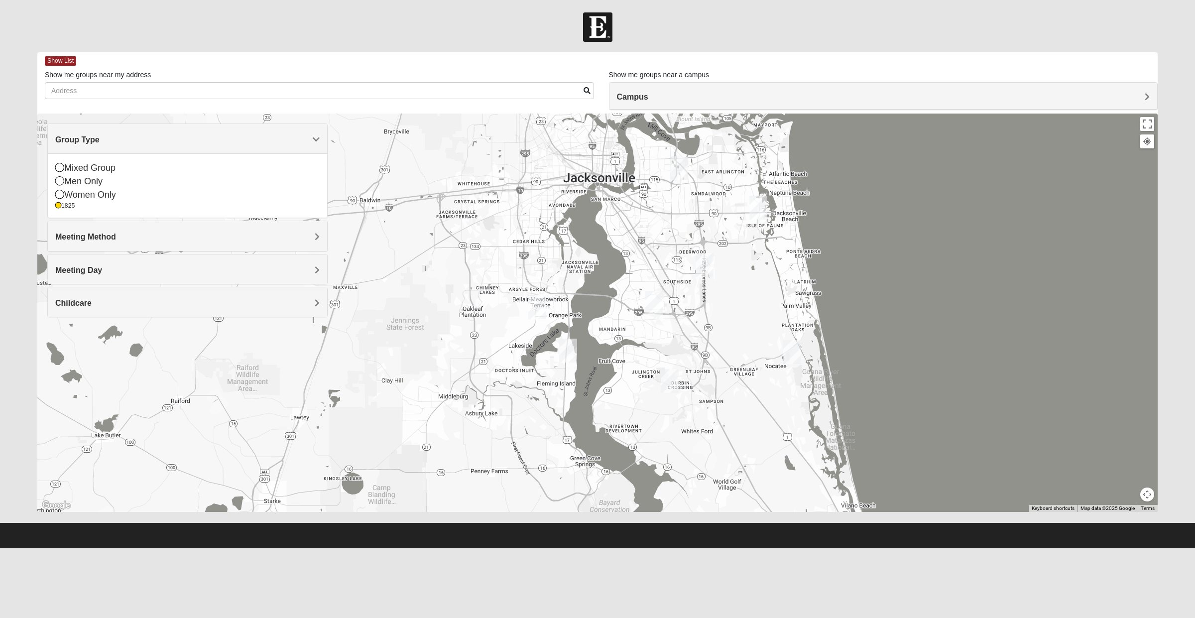
click at [175, 136] on h4 "Group Type" at bounding box center [187, 139] width 264 height 9
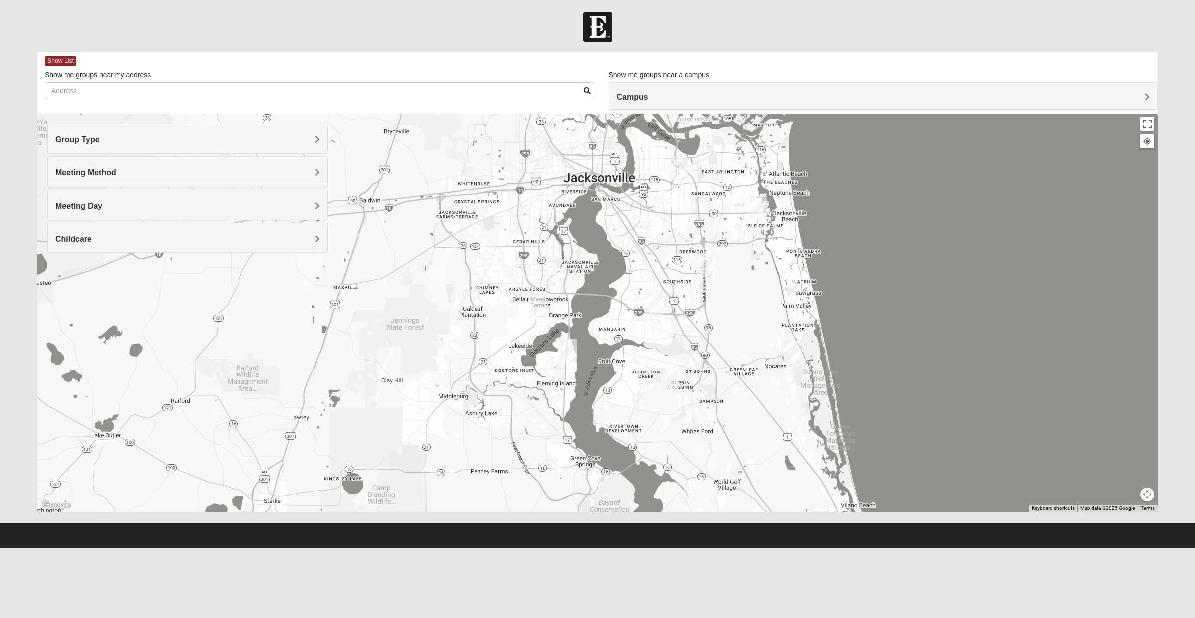
click at [164, 137] on h4 "Group Type" at bounding box center [187, 139] width 264 height 9
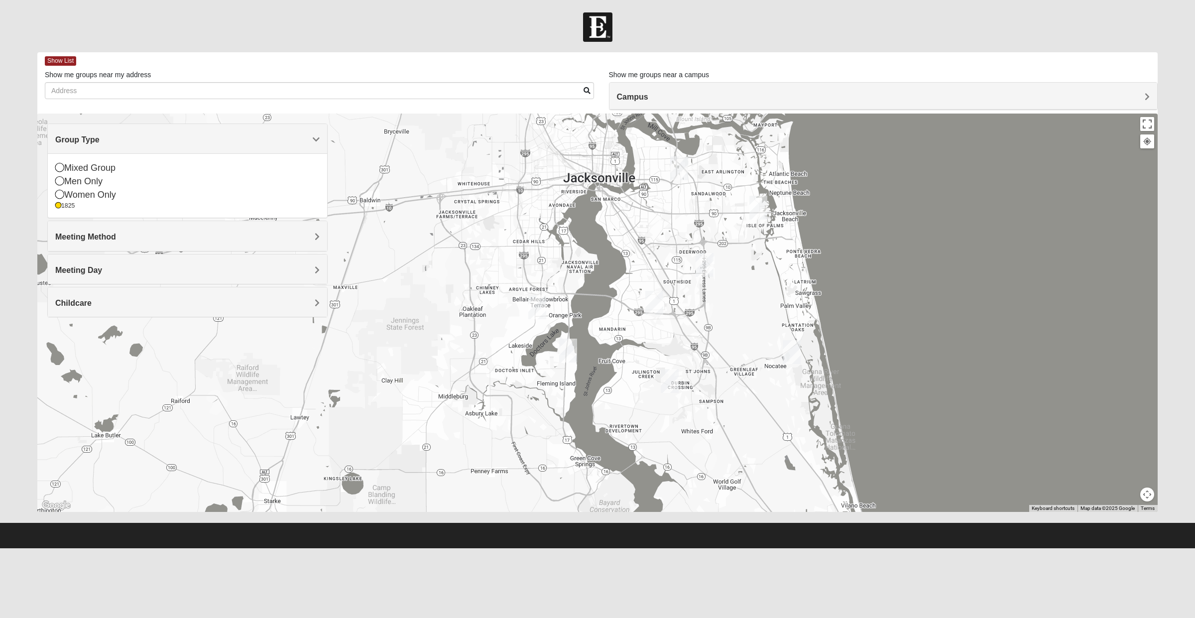
click at [71, 170] on div "Mixed Group" at bounding box center [187, 167] width 264 height 13
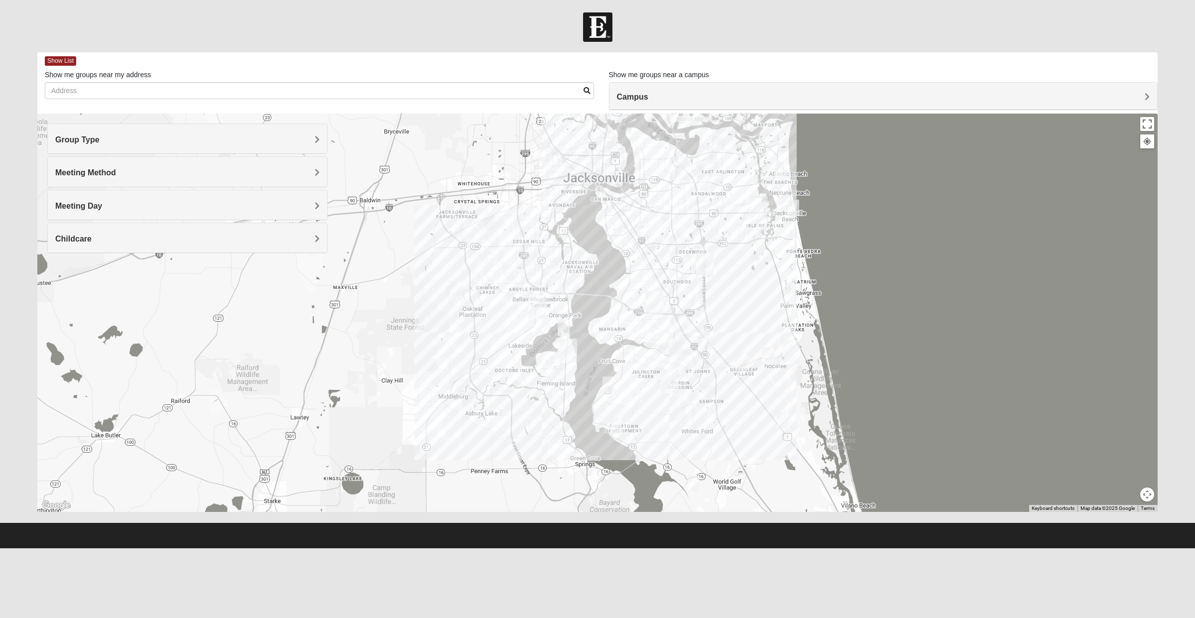
click at [112, 147] on div "Group Type" at bounding box center [187, 138] width 279 height 29
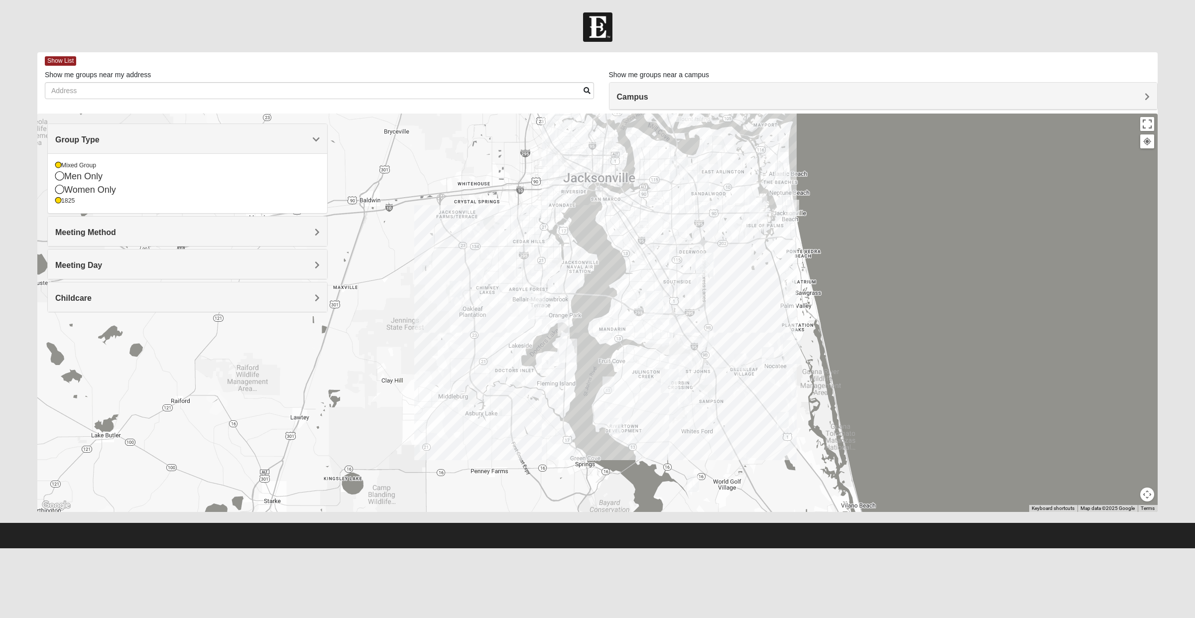
click at [66, 204] on div "1825" at bounding box center [187, 201] width 264 height 8
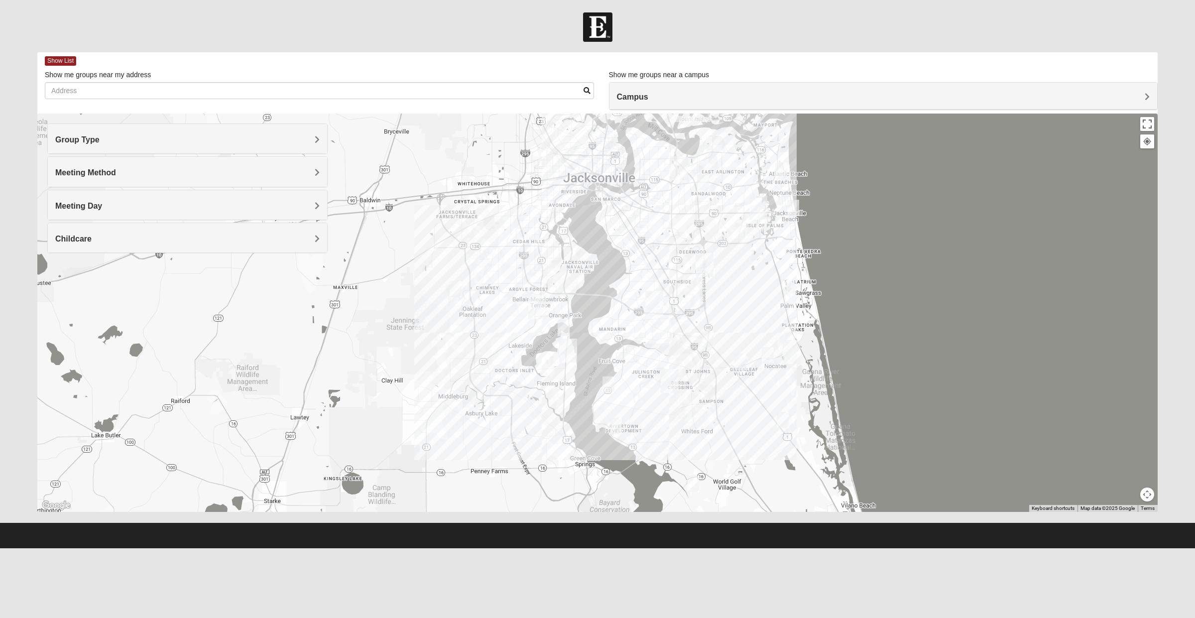
click at [195, 149] on div "Group Type" at bounding box center [187, 138] width 279 height 29
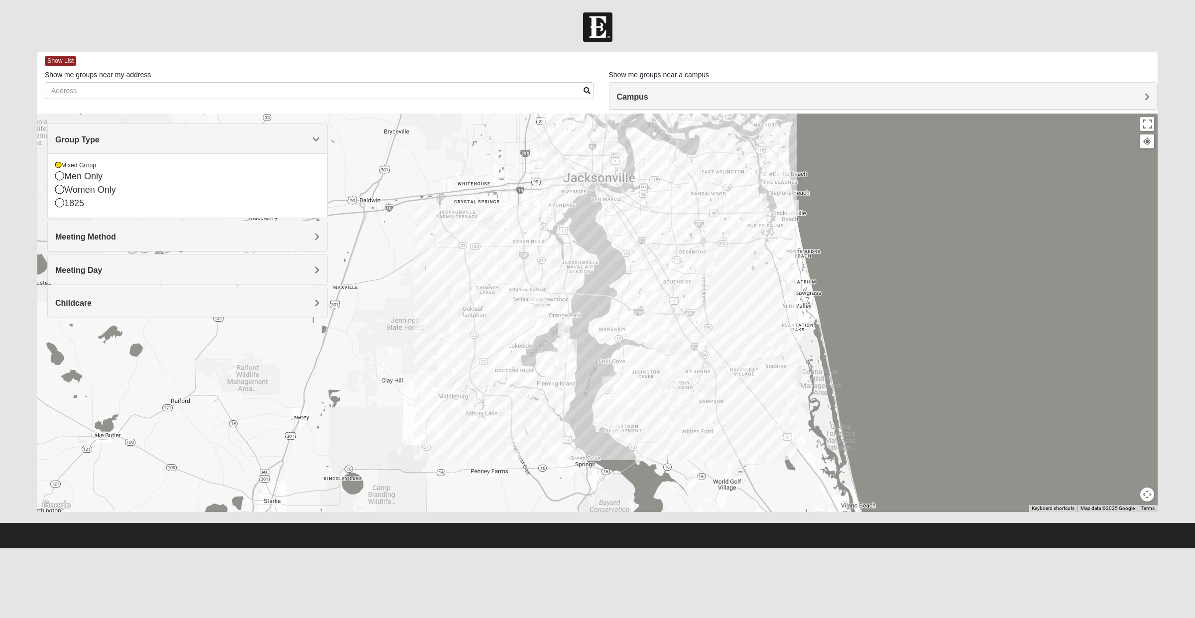
click at [78, 165] on div "Mixed Group" at bounding box center [187, 165] width 264 height 8
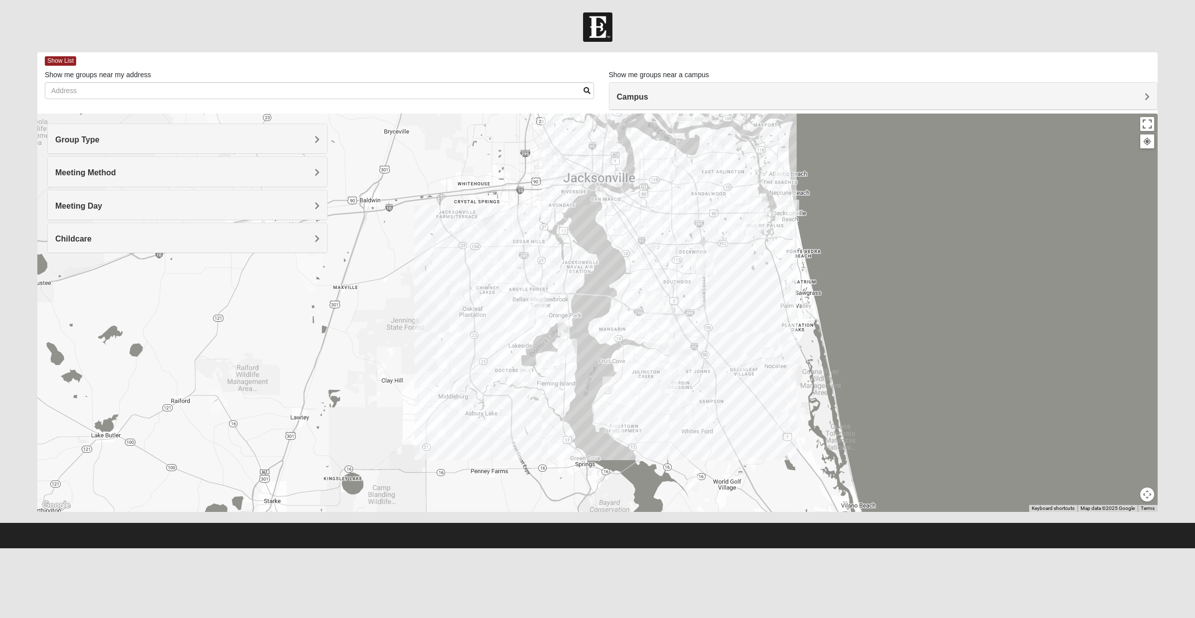
click at [88, 242] on span "Childcare" at bounding box center [73, 238] width 36 height 8
click at [64, 265] on div "Yes" at bounding box center [187, 264] width 264 height 8
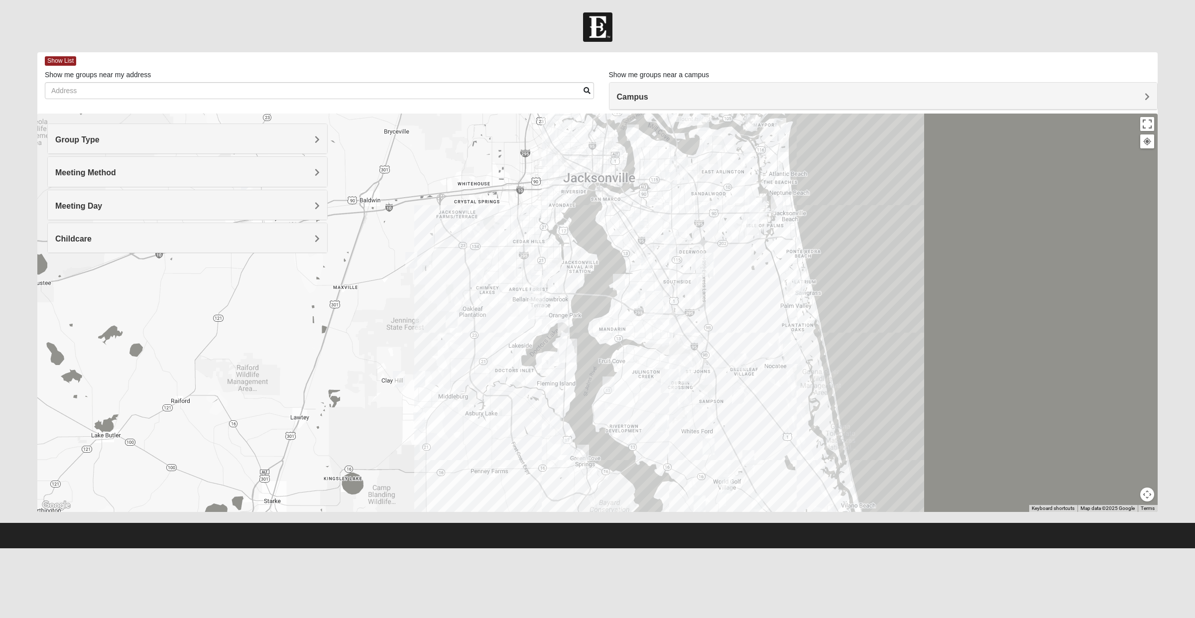
click at [1018, 81] on div "Show me groups near a campus Campus [GEOGRAPHIC_DATA] [GEOGRAPHIC_DATA] Eleven2…" at bounding box center [883, 76] width 549 height 12
click at [987, 95] on h4 "Campus" at bounding box center [883, 96] width 533 height 9
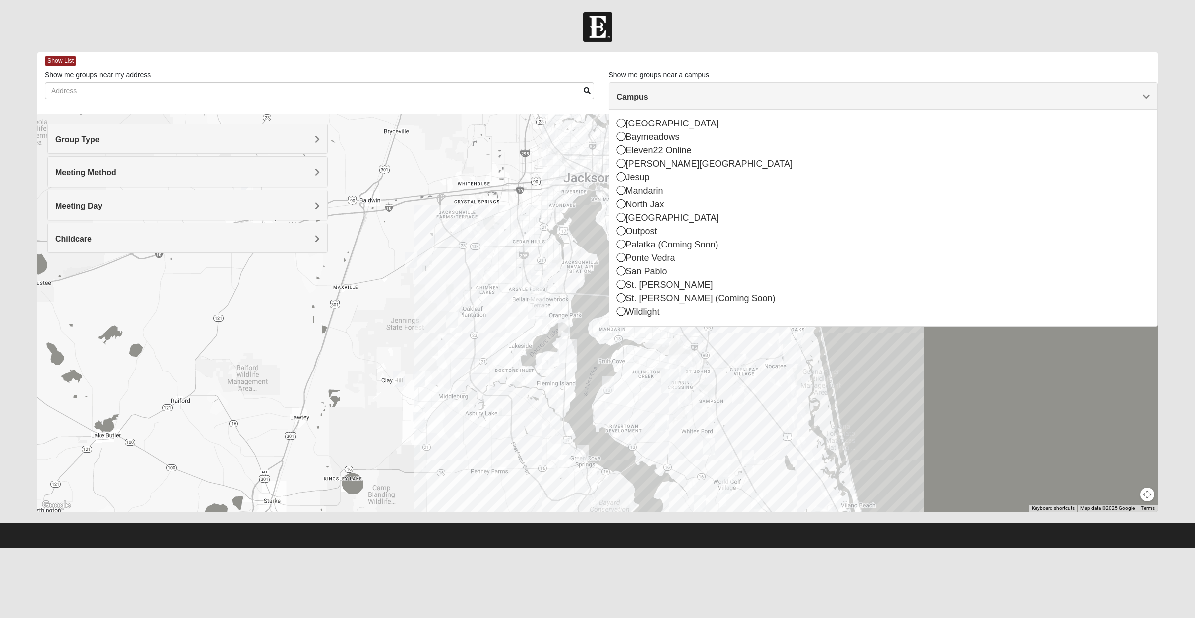
click at [653, 125] on div "[GEOGRAPHIC_DATA]" at bounding box center [883, 123] width 533 height 13
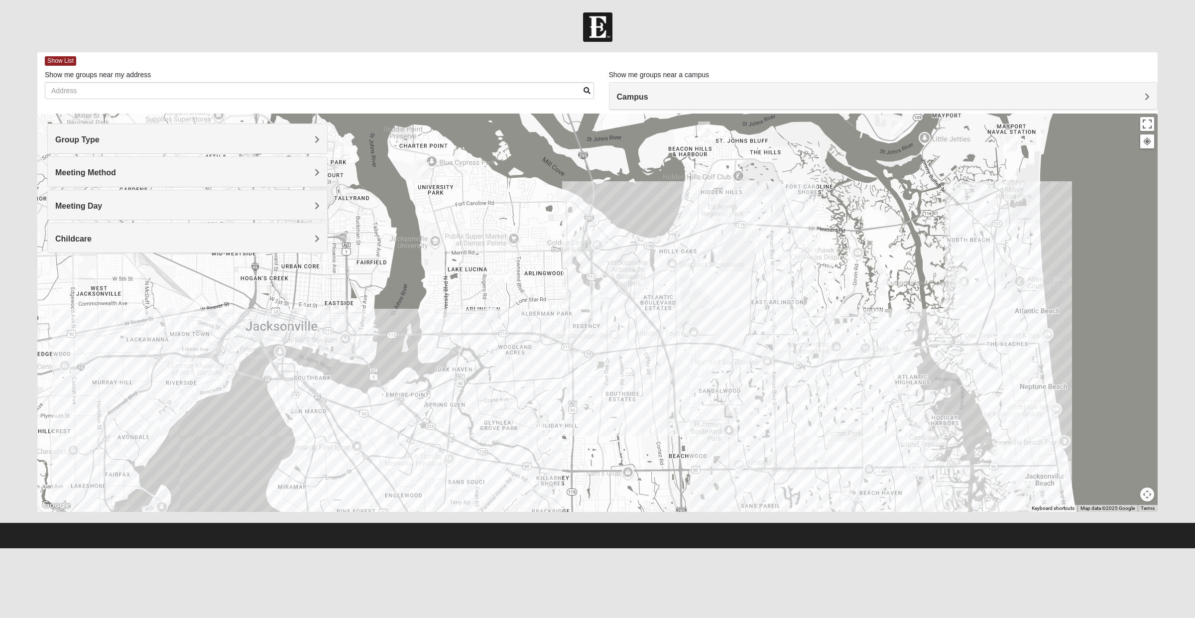
click at [222, 152] on div "Group Type" at bounding box center [187, 138] width 279 height 29
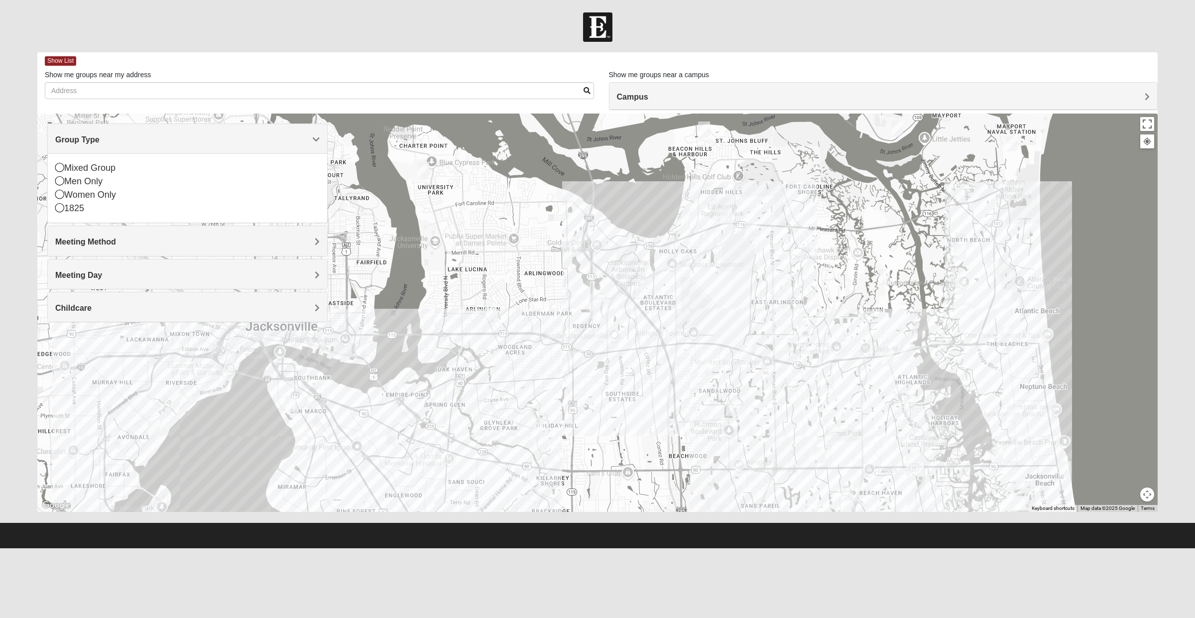
click at [92, 170] on div "Mixed Group" at bounding box center [187, 167] width 264 height 13
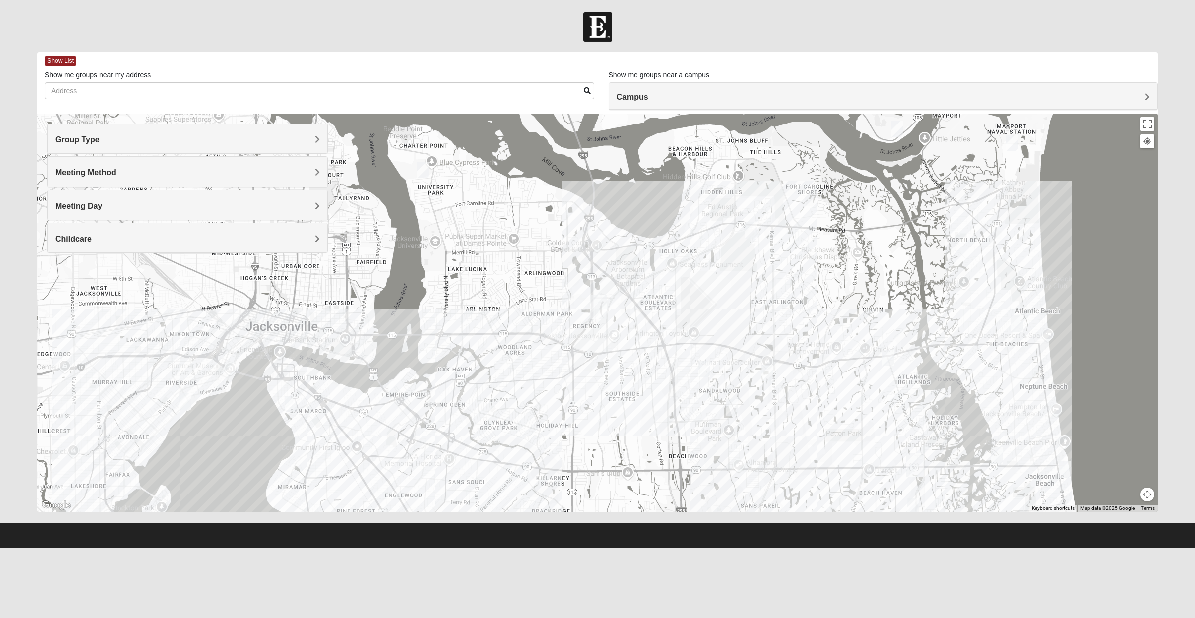
click at [132, 140] on h4 "Group Type" at bounding box center [187, 139] width 264 height 9
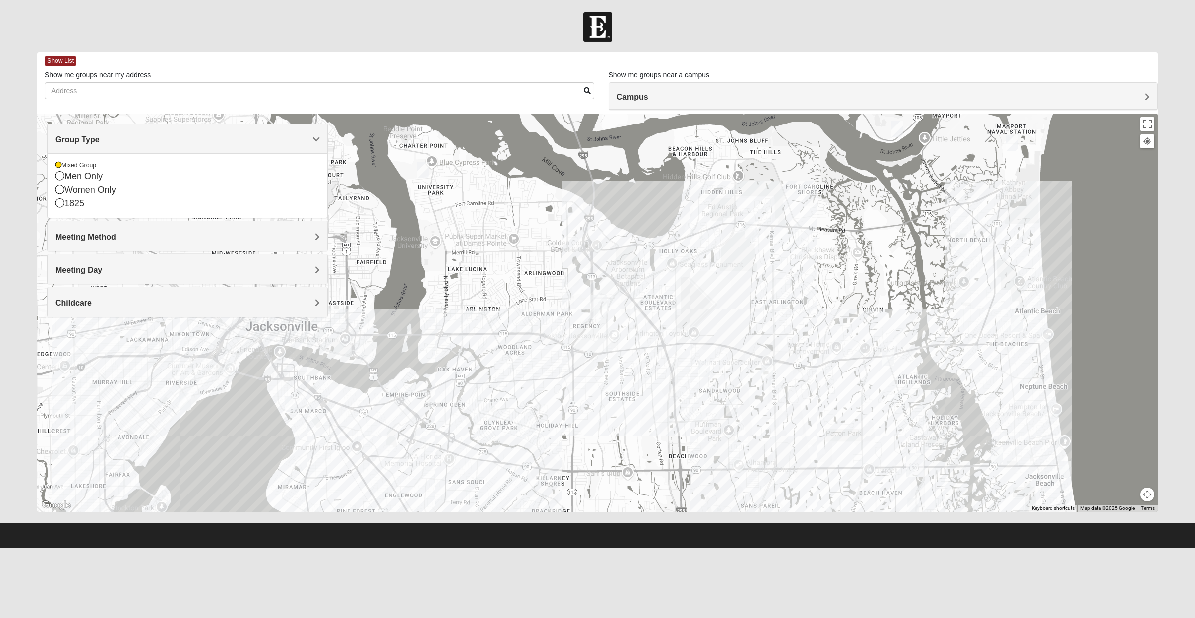
click at [96, 186] on div "Women Only" at bounding box center [187, 189] width 264 height 13
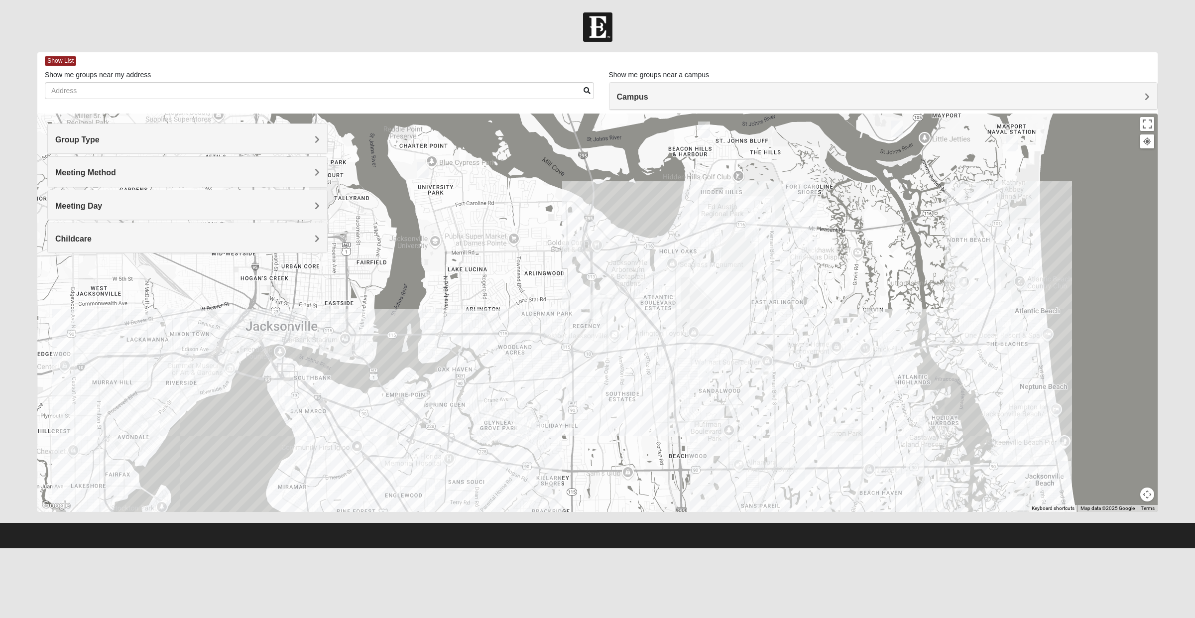
click at [185, 150] on div "Group Type" at bounding box center [187, 138] width 279 height 29
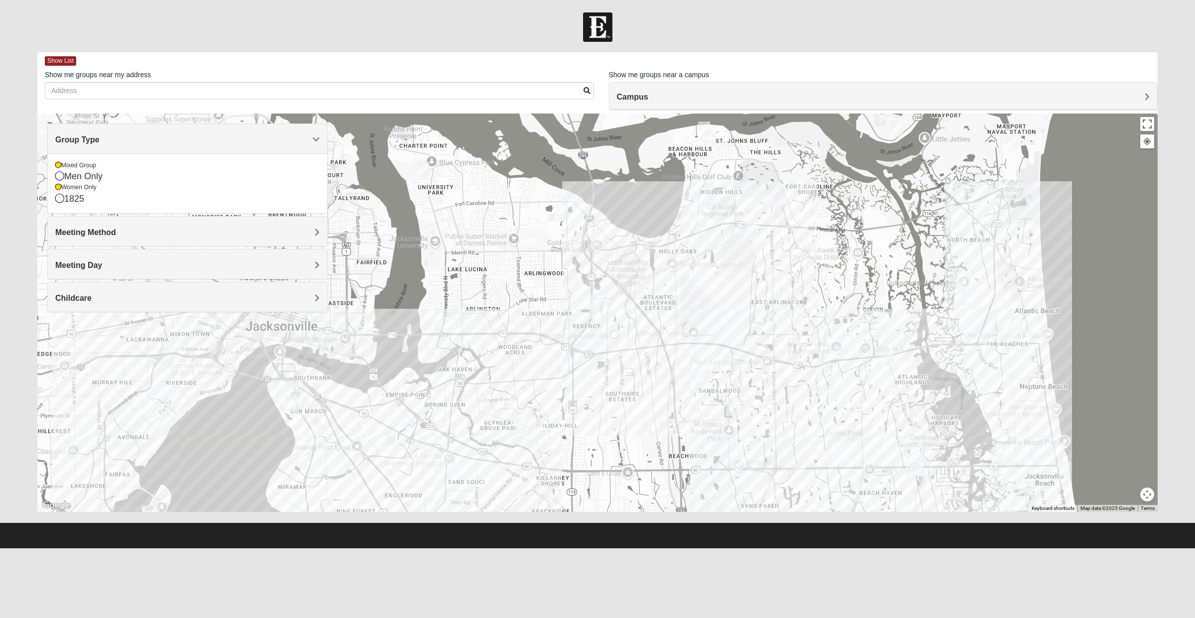
click at [60, 198] on icon at bounding box center [59, 198] width 9 height 9
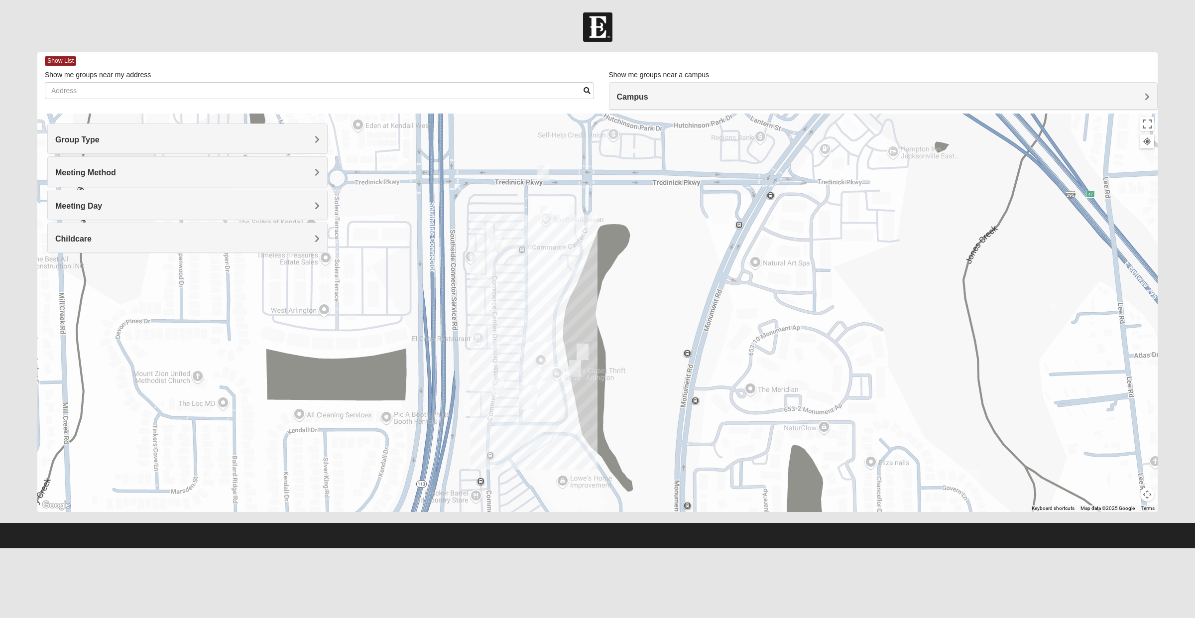
click at [551, 217] on img "On Campus Womens Bates 32225" at bounding box center [546, 214] width 20 height 24
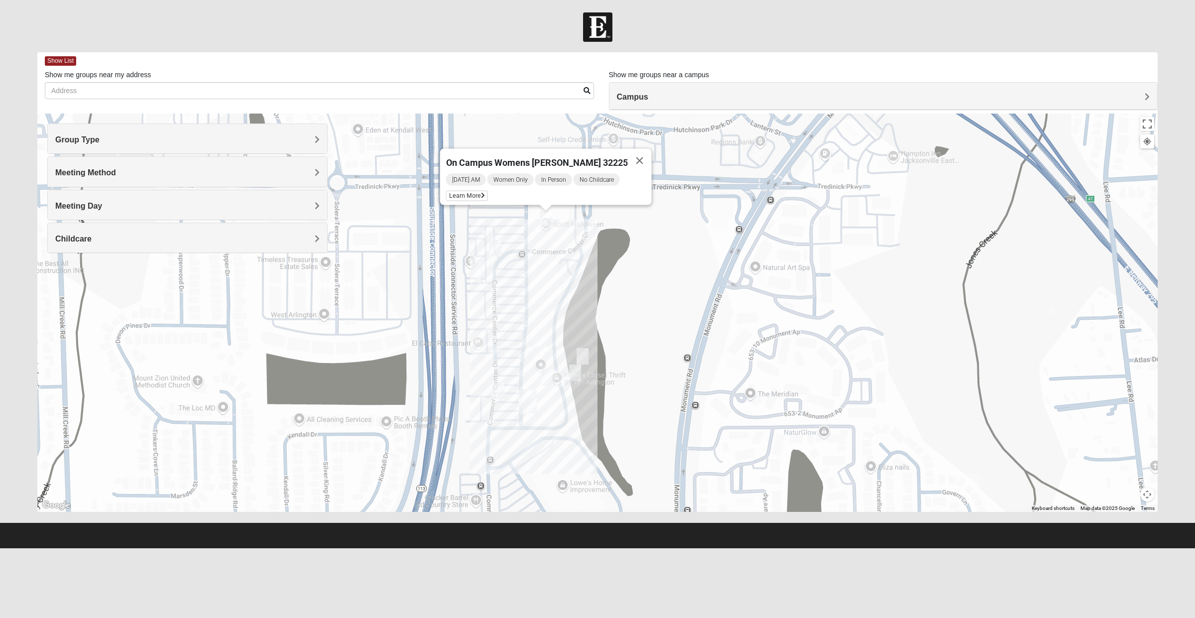
click at [471, 191] on span "Learn More" at bounding box center [467, 196] width 42 height 10
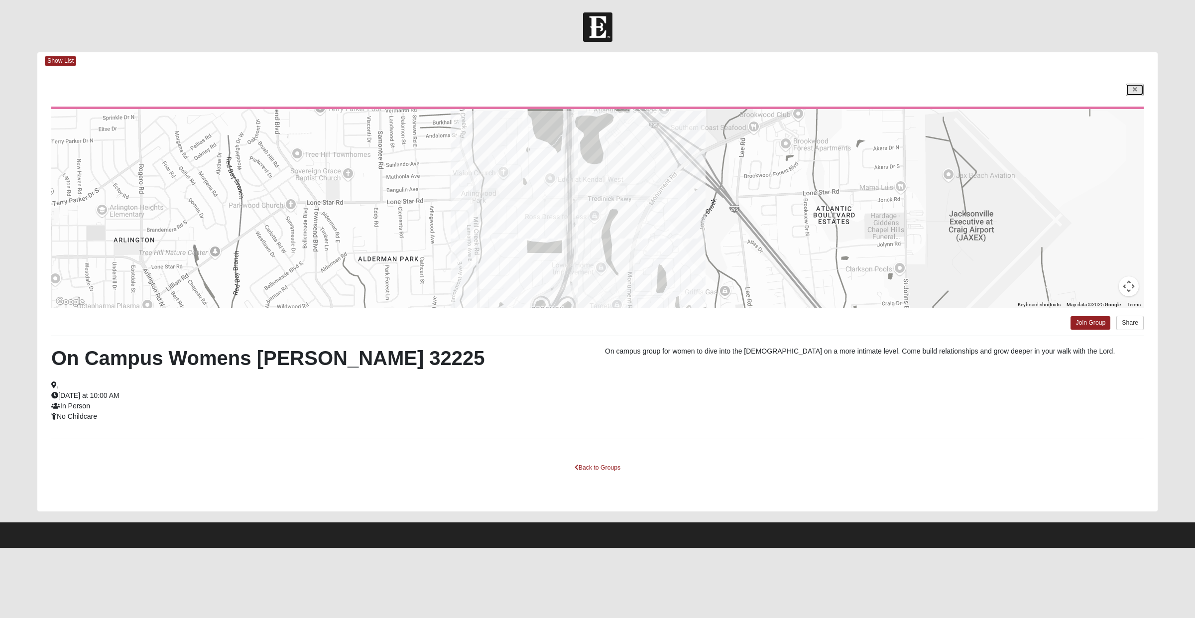
click at [1132, 92] on icon at bounding box center [1134, 90] width 4 height 6
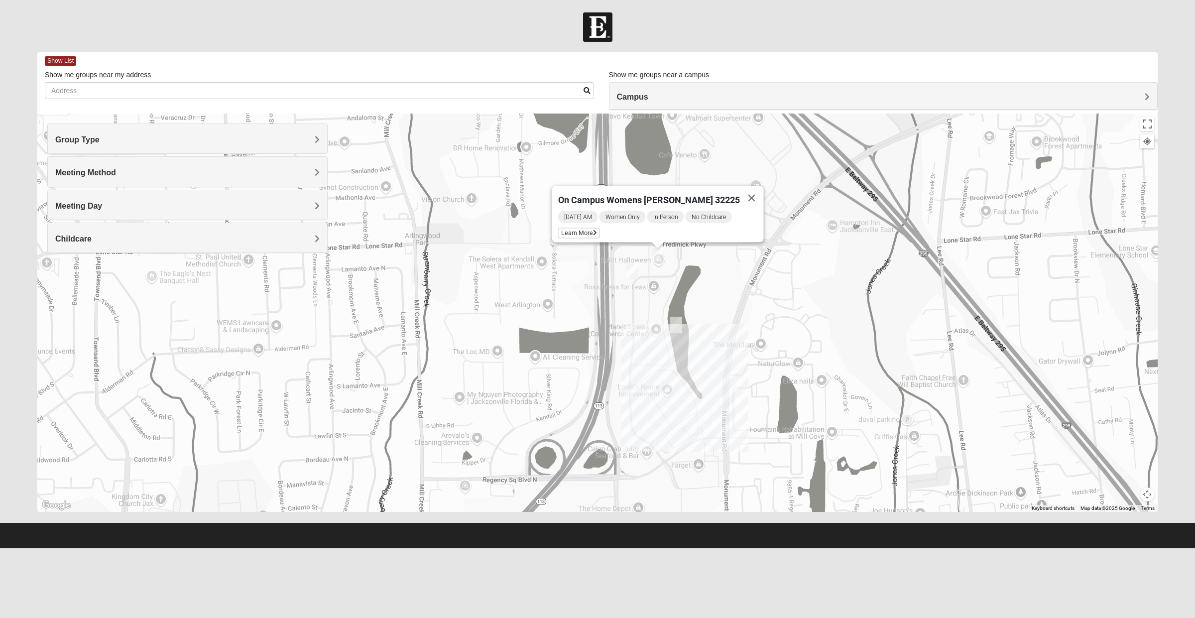
click at [945, 103] on div "Campus" at bounding box center [883, 96] width 548 height 27
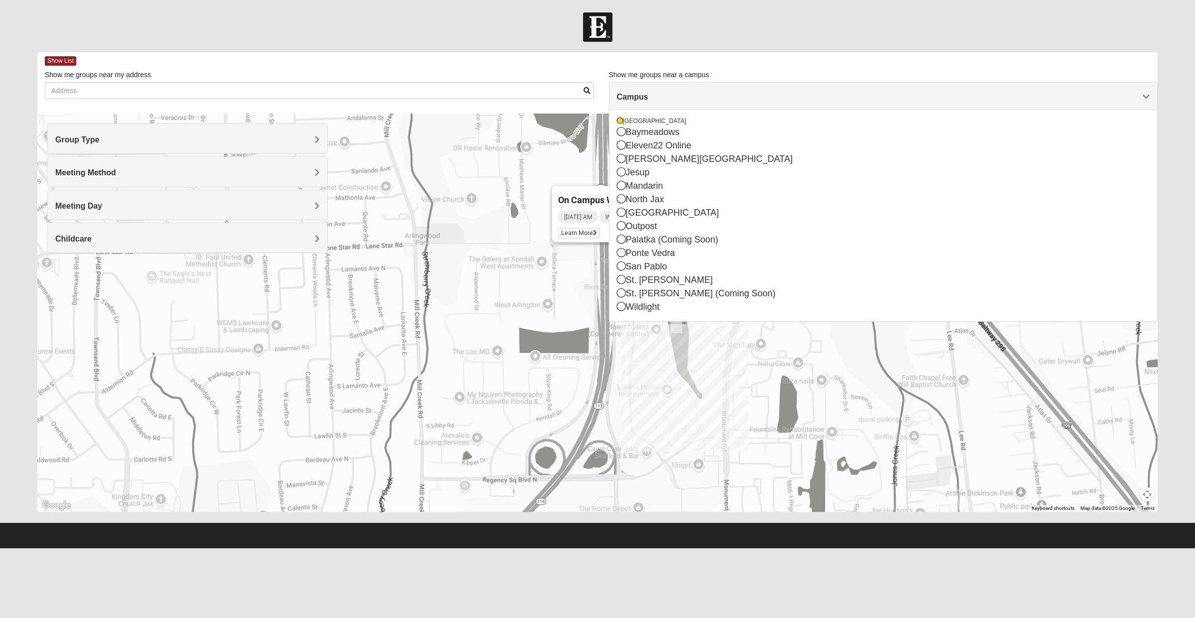
click at [693, 155] on div "[PERSON_NAME][GEOGRAPHIC_DATA]" at bounding box center [883, 158] width 533 height 13
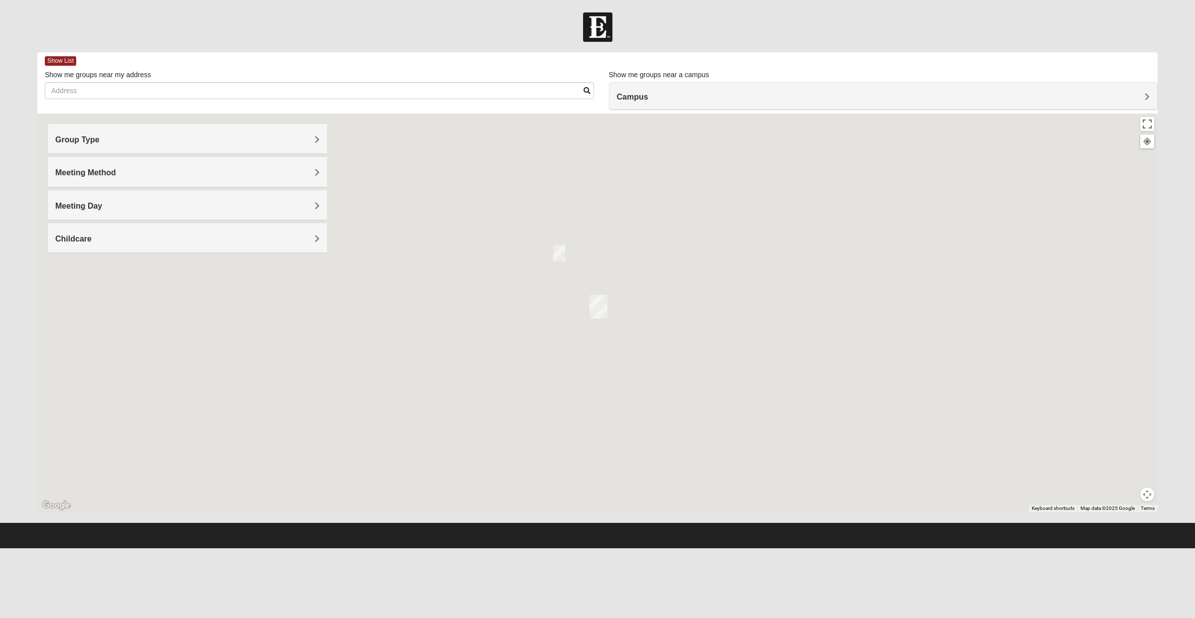
click at [869, 101] on h4 "Campus" at bounding box center [883, 96] width 533 height 9
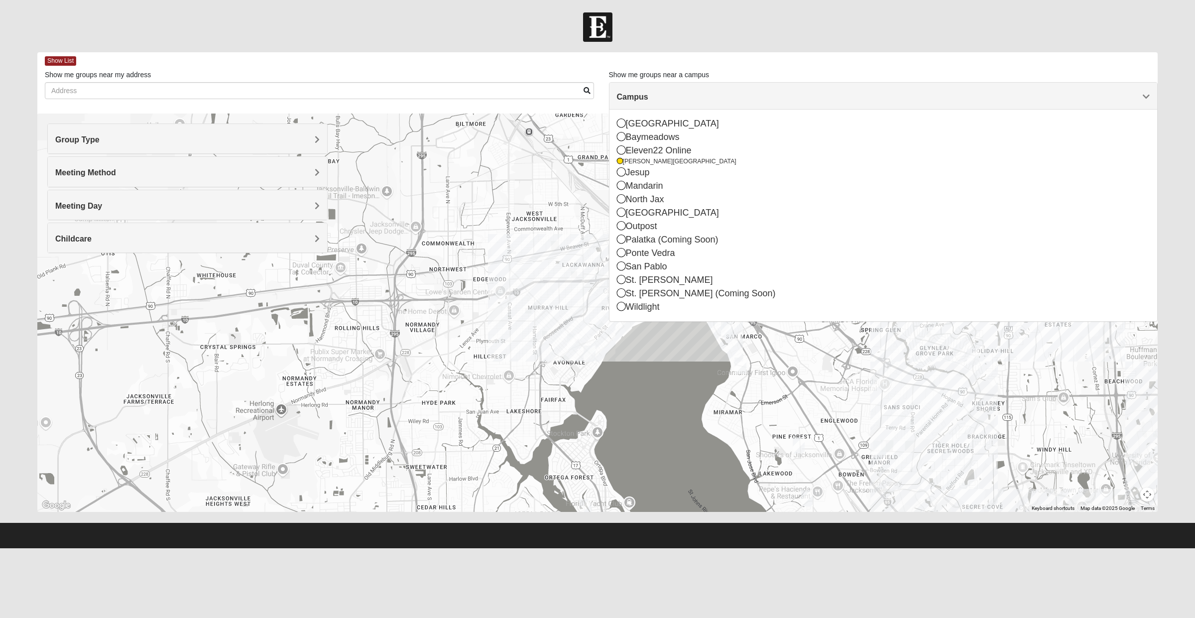
click at [663, 123] on div "[GEOGRAPHIC_DATA]" at bounding box center [883, 123] width 533 height 13
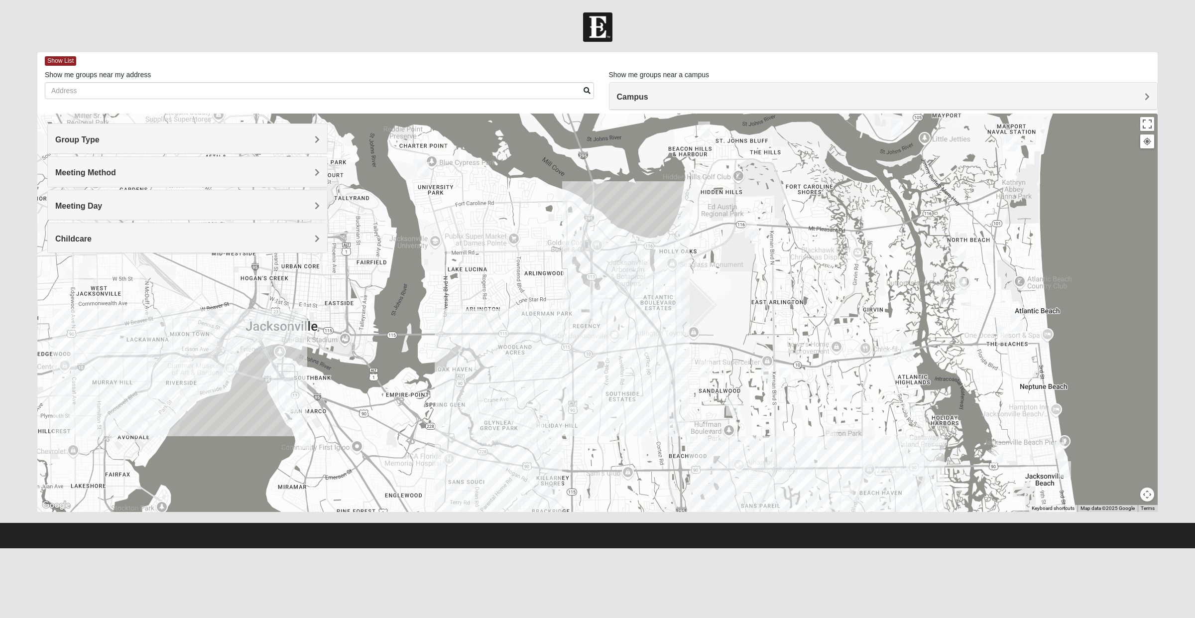
click at [276, 215] on div "Meeting Day" at bounding box center [187, 204] width 279 height 29
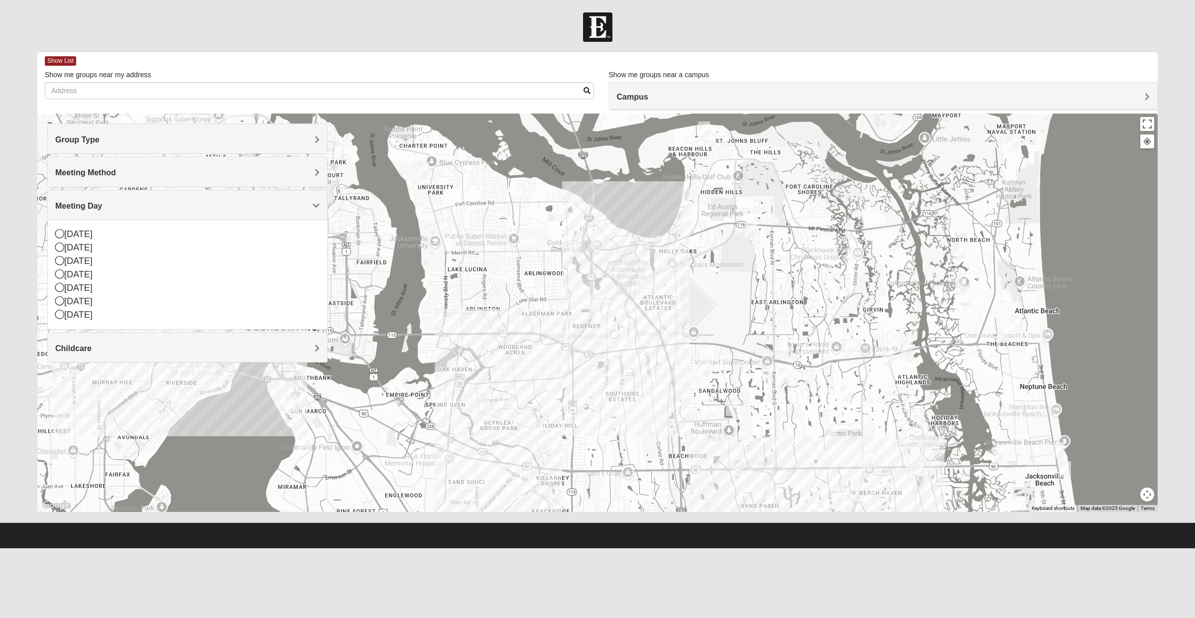
click at [112, 291] on div "[DATE]" at bounding box center [187, 287] width 264 height 13
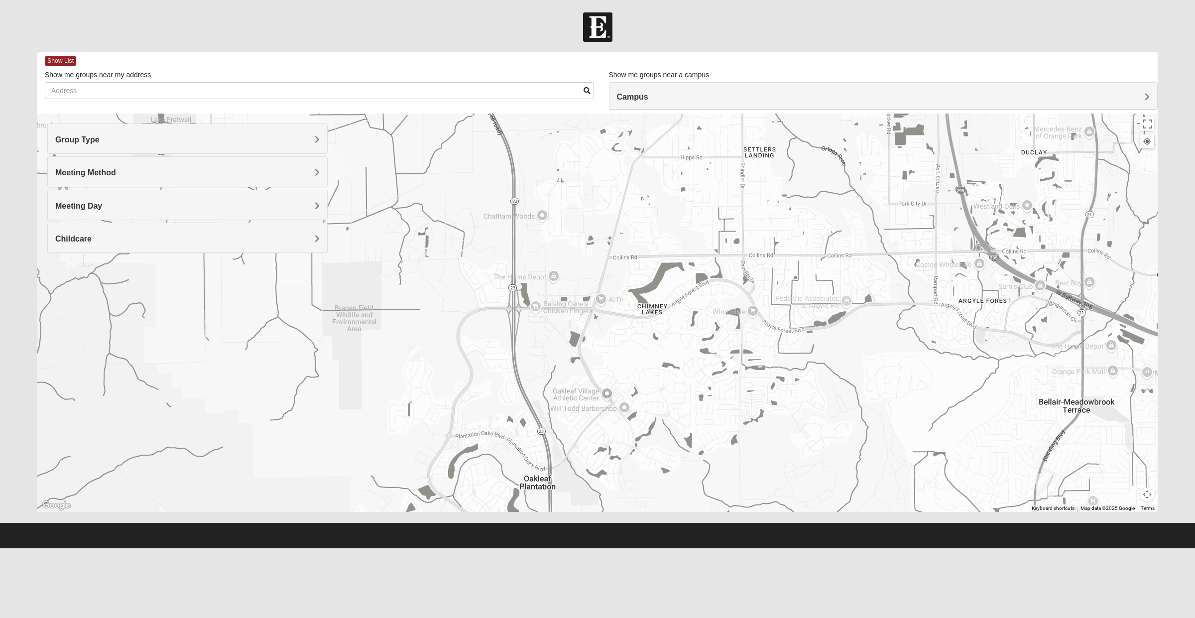
click at [416, 352] on img "Mixed Fisher 32065" at bounding box center [414, 353] width 20 height 24
click at [492, 294] on button "Close" at bounding box center [486, 296] width 24 height 24
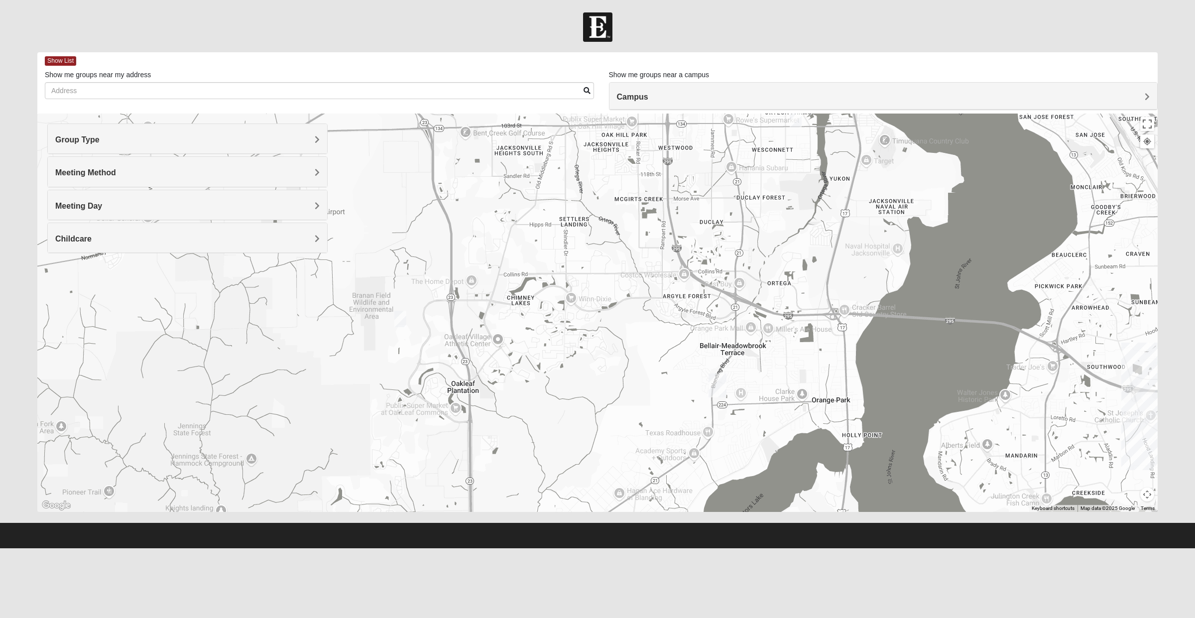
click at [207, 138] on h4 "Group Type" at bounding box center [187, 139] width 264 height 9
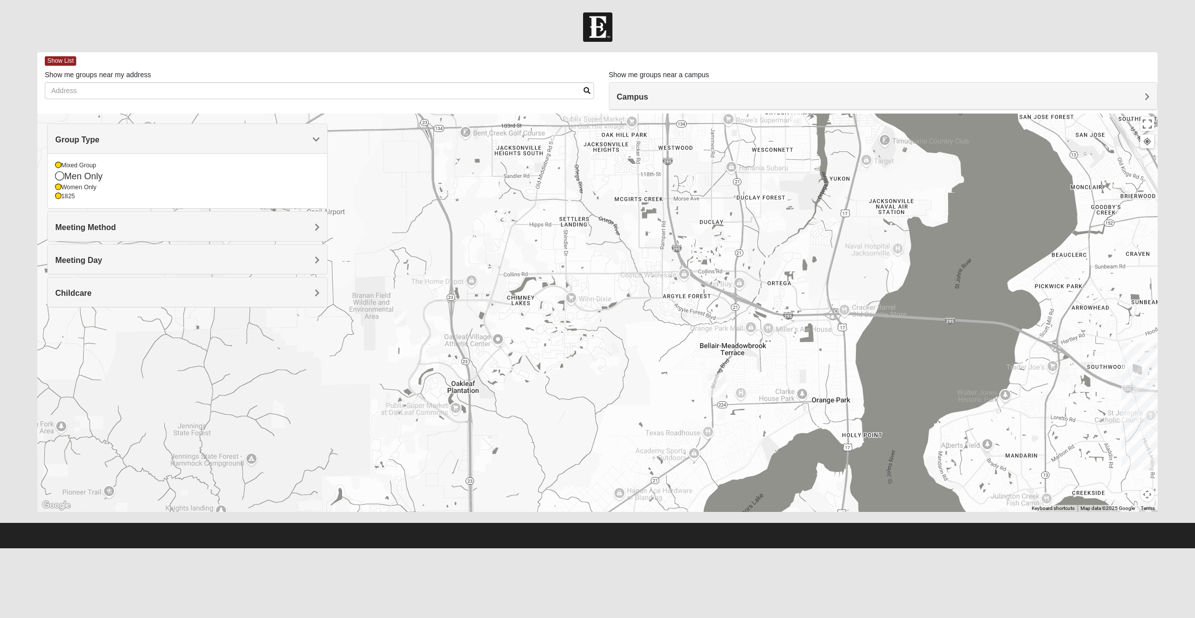
click at [96, 196] on div "1825" at bounding box center [187, 196] width 264 height 8
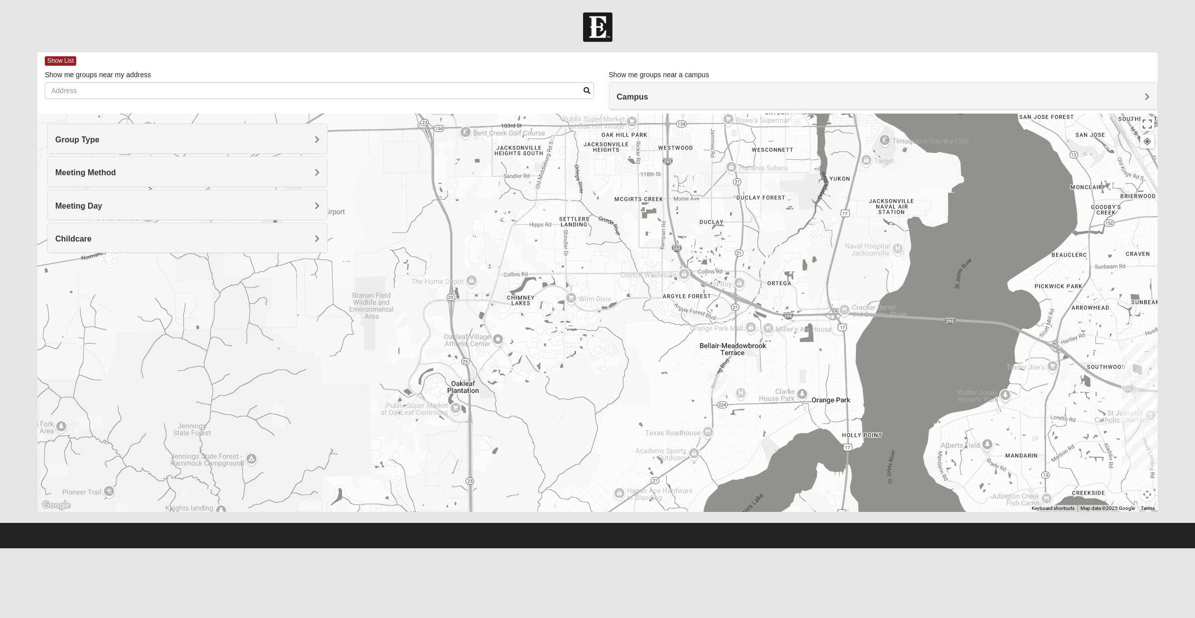
click at [111, 177] on span "Meeting Method" at bounding box center [85, 172] width 61 height 8
click at [170, 141] on h4 "Group Type" at bounding box center [187, 139] width 264 height 9
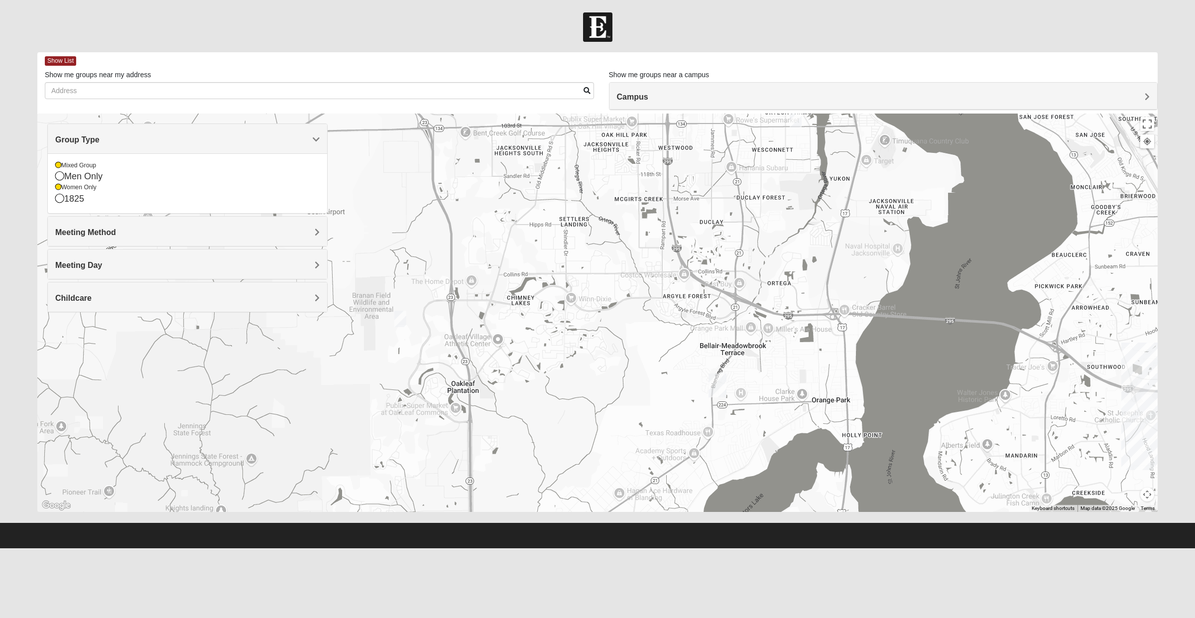
click at [102, 188] on div "Women Only" at bounding box center [187, 187] width 264 height 8
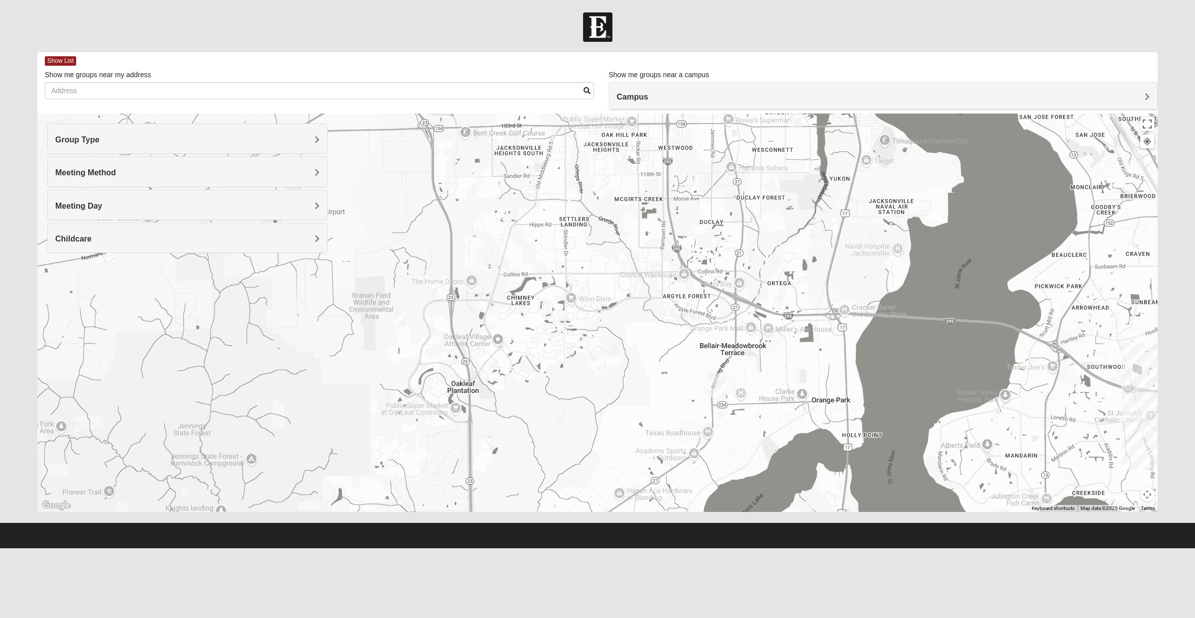
click at [164, 140] on h4 "Group Type" at bounding box center [187, 139] width 264 height 9
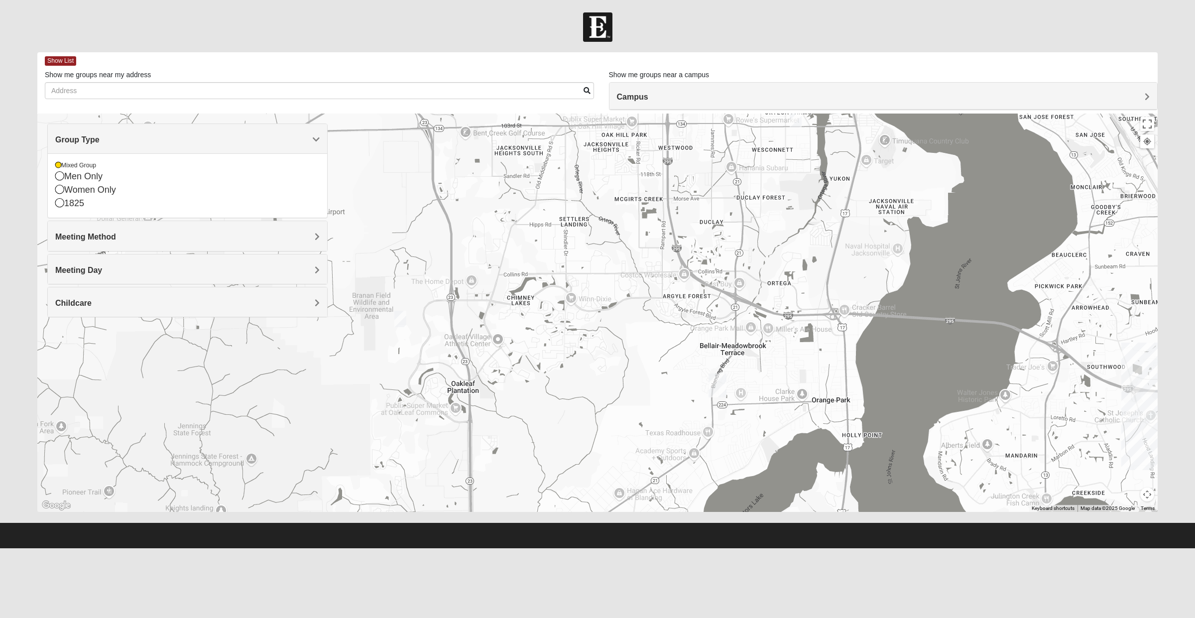
click at [105, 169] on div "Mixed Group" at bounding box center [187, 165] width 264 height 8
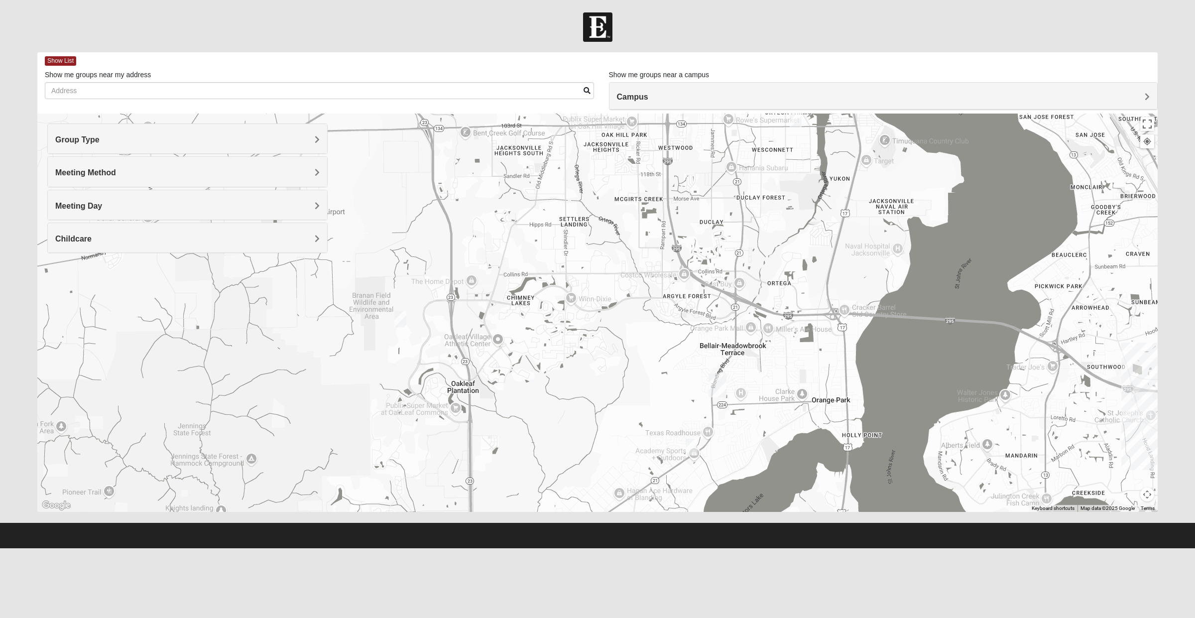
click at [142, 240] on h4 "Childcare" at bounding box center [187, 238] width 264 height 9
